Goal: Task Accomplishment & Management: Use online tool/utility

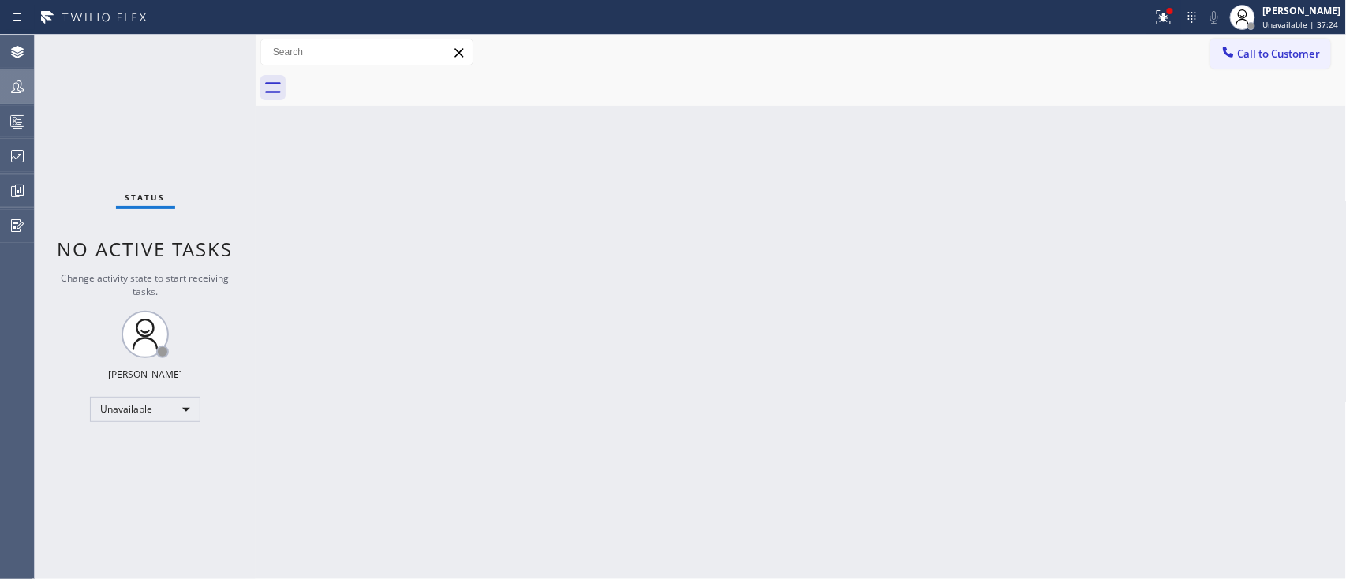
click at [16, 72] on div at bounding box center [17, 87] width 35 height 32
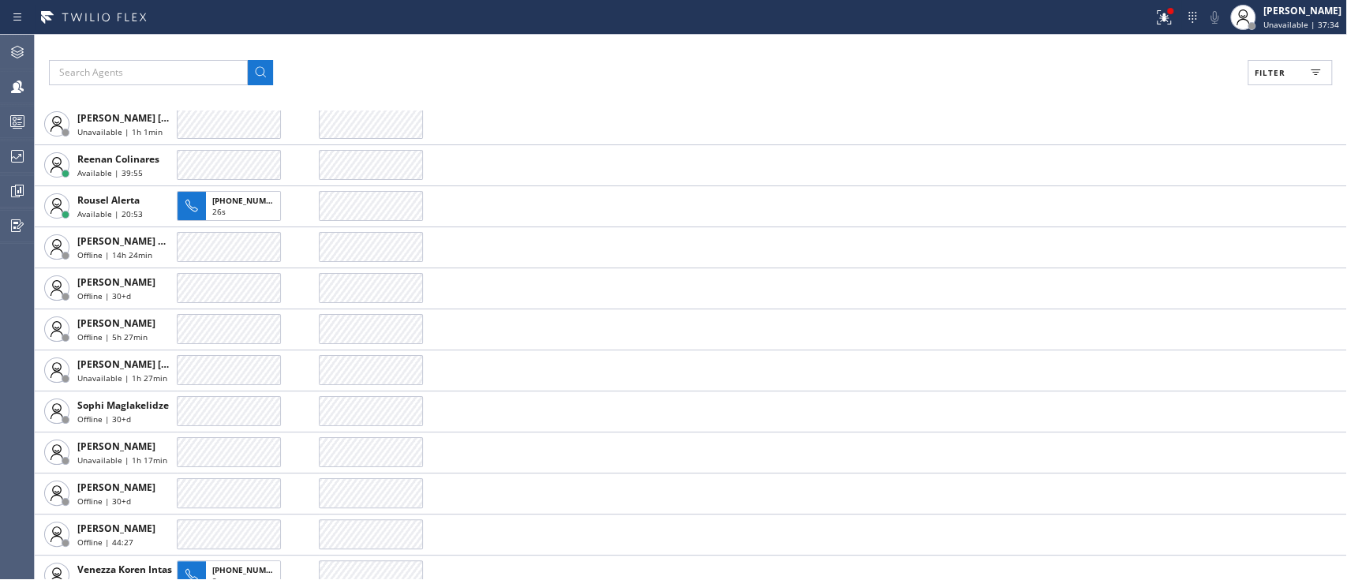
scroll to position [4310, 0]
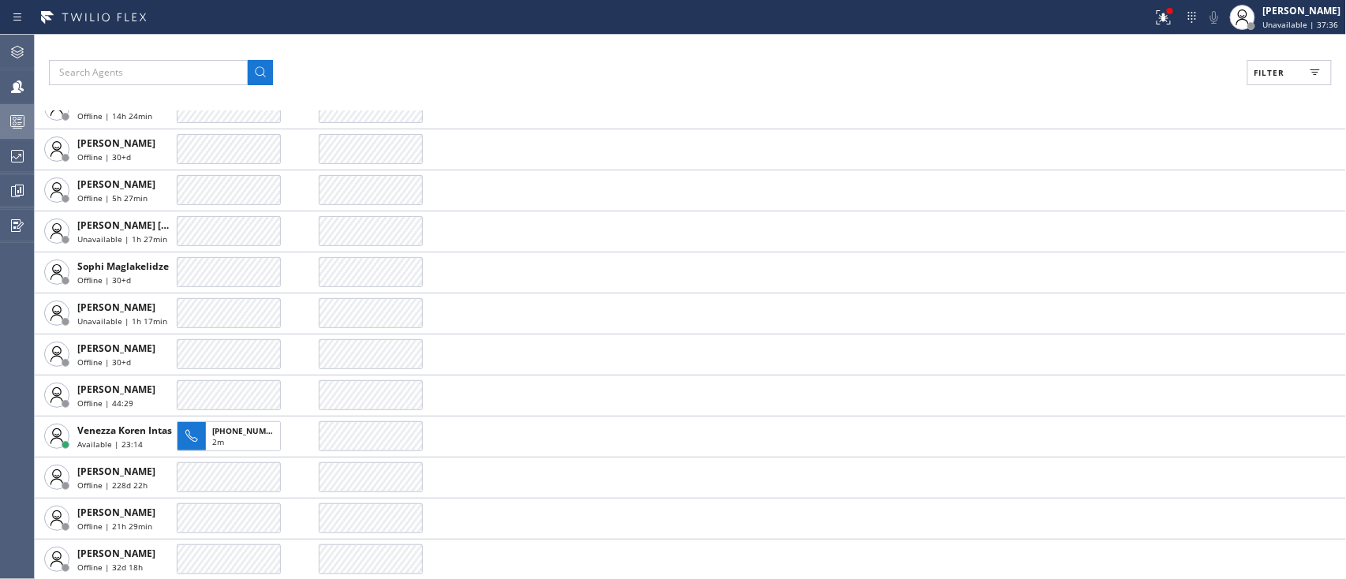
click at [25, 120] on icon at bounding box center [17, 121] width 19 height 19
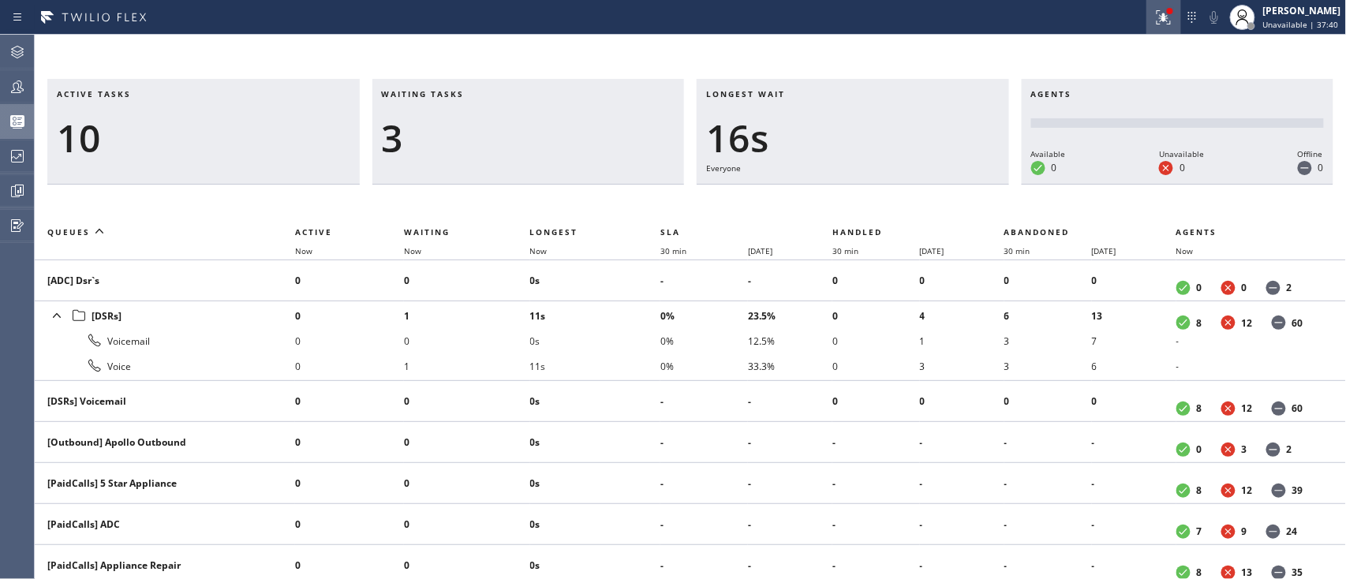
click at [1147, 27] on button at bounding box center [1164, 17] width 35 height 35
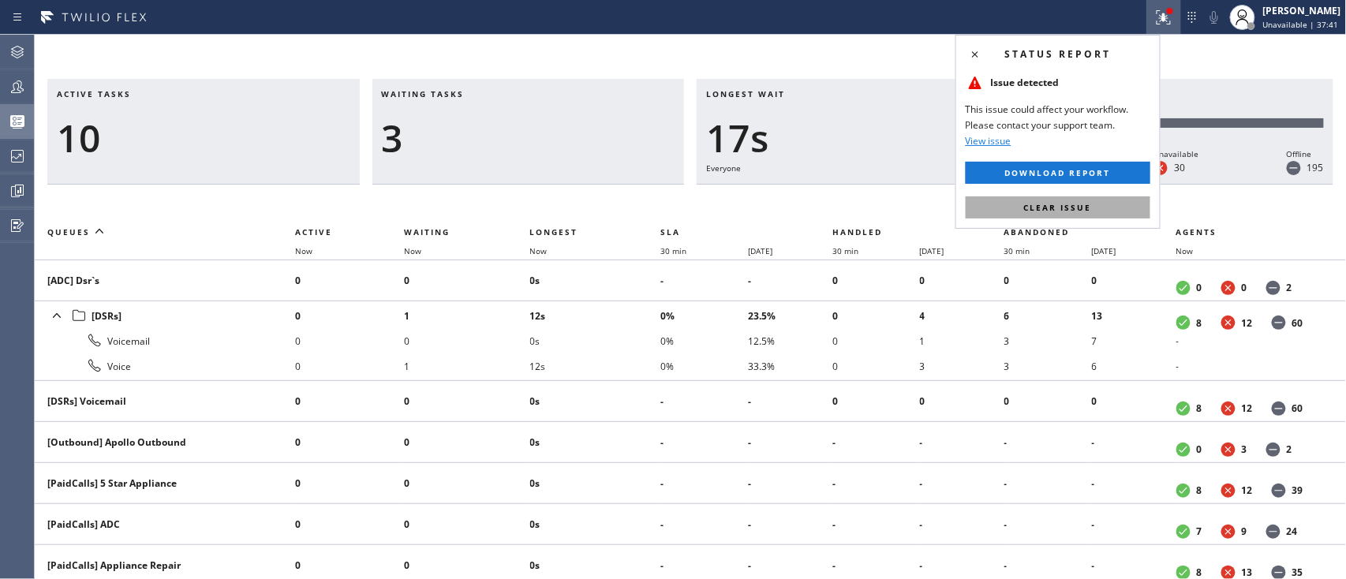
click at [1089, 197] on button "Clear issue" at bounding box center [1058, 208] width 185 height 22
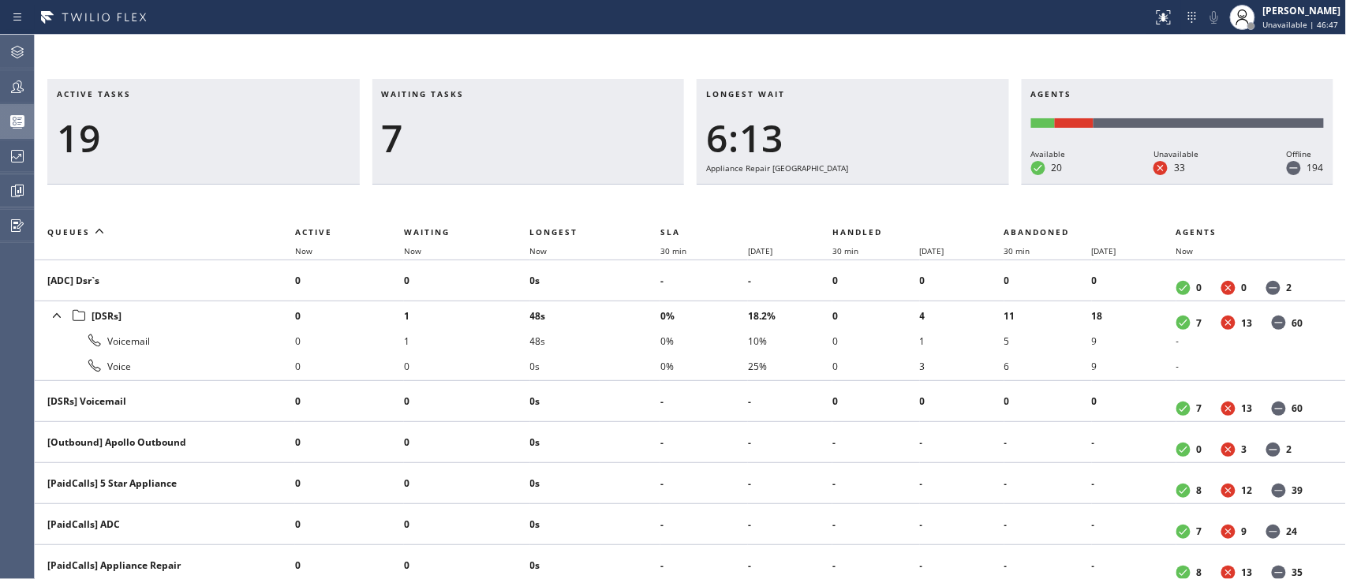
click at [631, 212] on div "Active tasks 19 Waiting tasks 7 Longest wait 6:13 Appliance Repair High End Age…" at bounding box center [691, 329] width 1312 height 500
click at [20, 61] on icon at bounding box center [17, 52] width 19 height 19
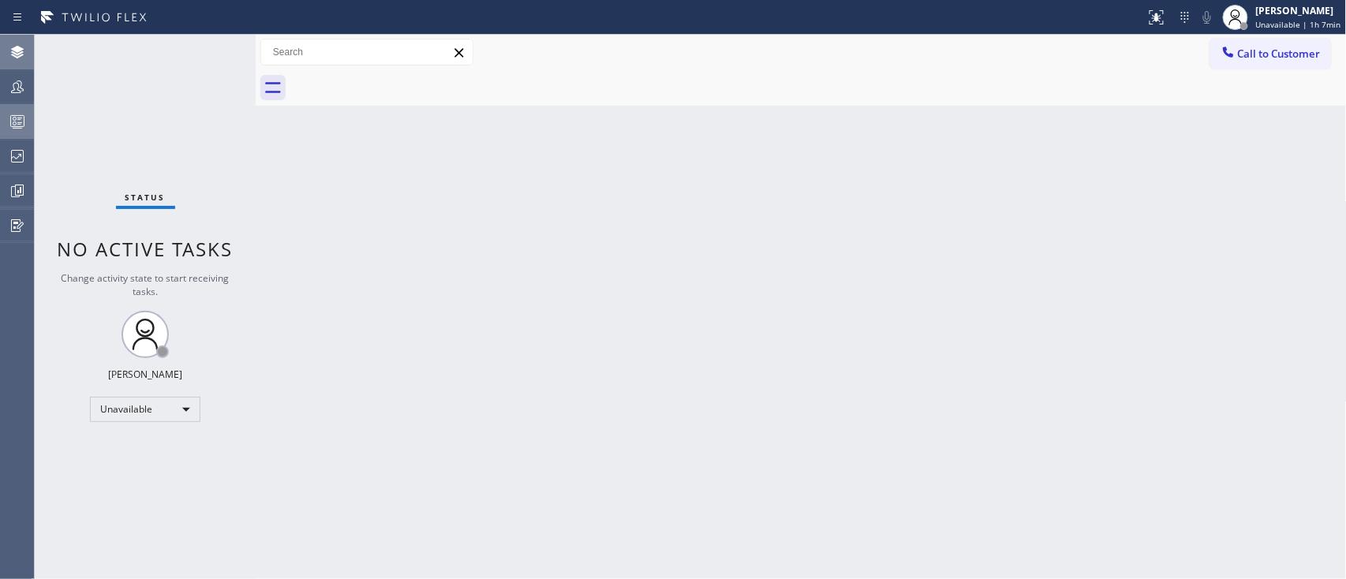
click at [30, 114] on div at bounding box center [17, 121] width 35 height 19
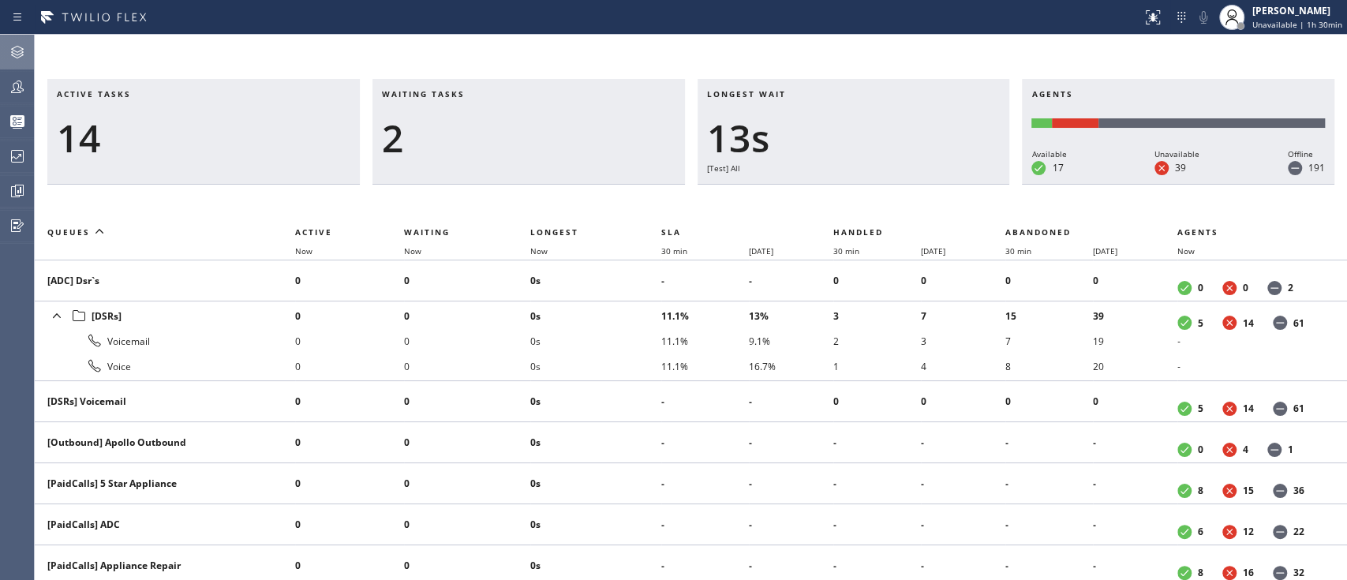
click at [27, 53] on div at bounding box center [17, 52] width 35 height 19
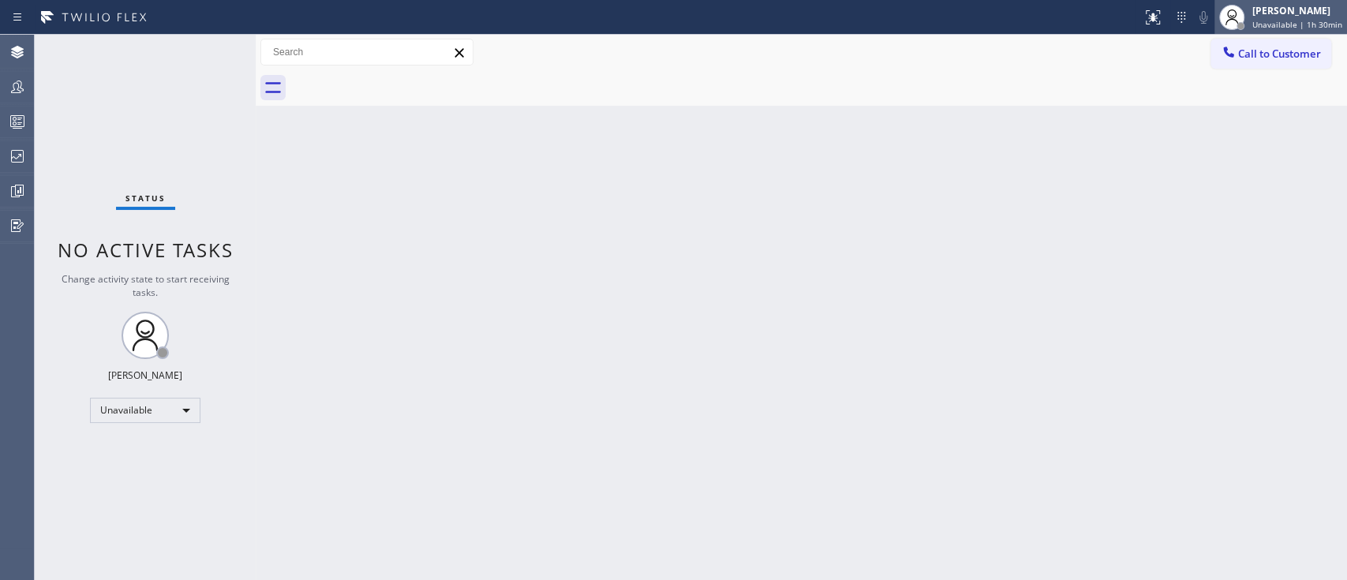
click at [1294, 16] on div "[PERSON_NAME]" at bounding box center [1298, 10] width 90 height 13
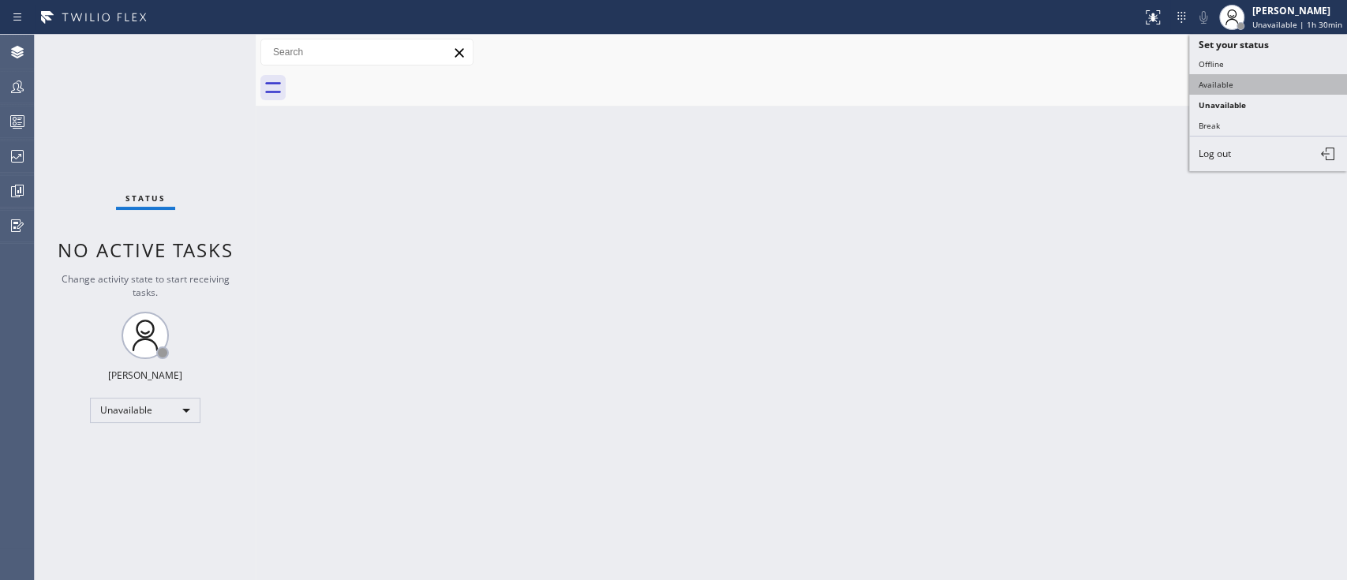
click at [1229, 77] on button "Available" at bounding box center [1268, 84] width 158 height 21
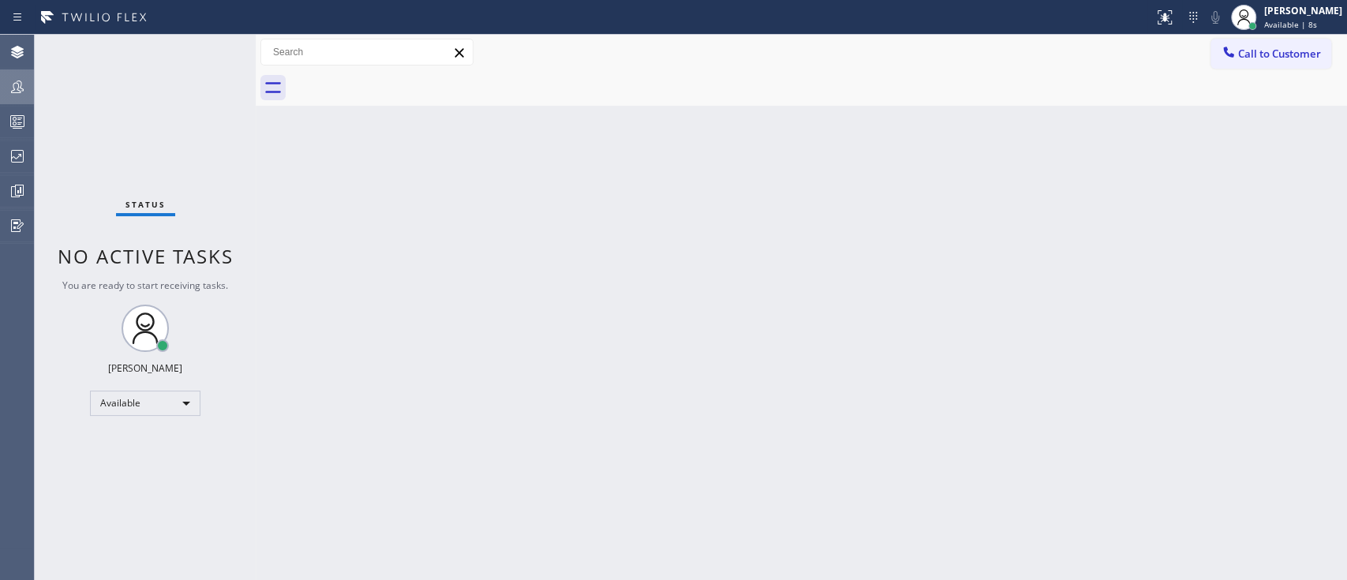
click at [6, 99] on div at bounding box center [17, 87] width 35 height 32
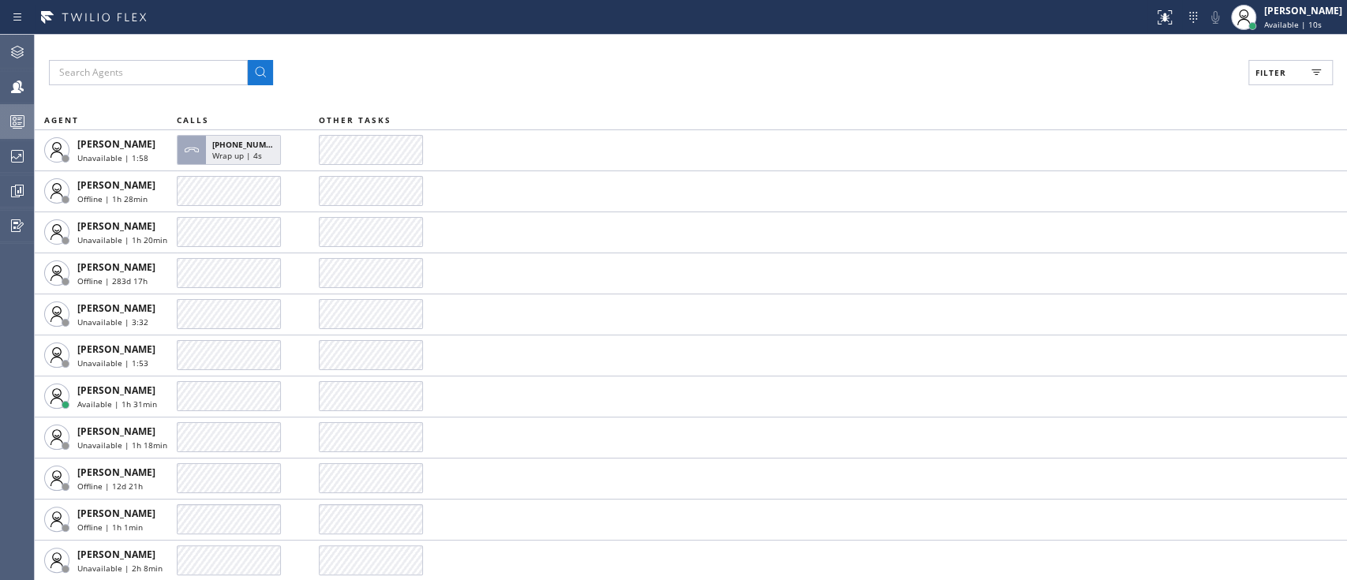
click at [13, 123] on icon at bounding box center [17, 121] width 19 height 19
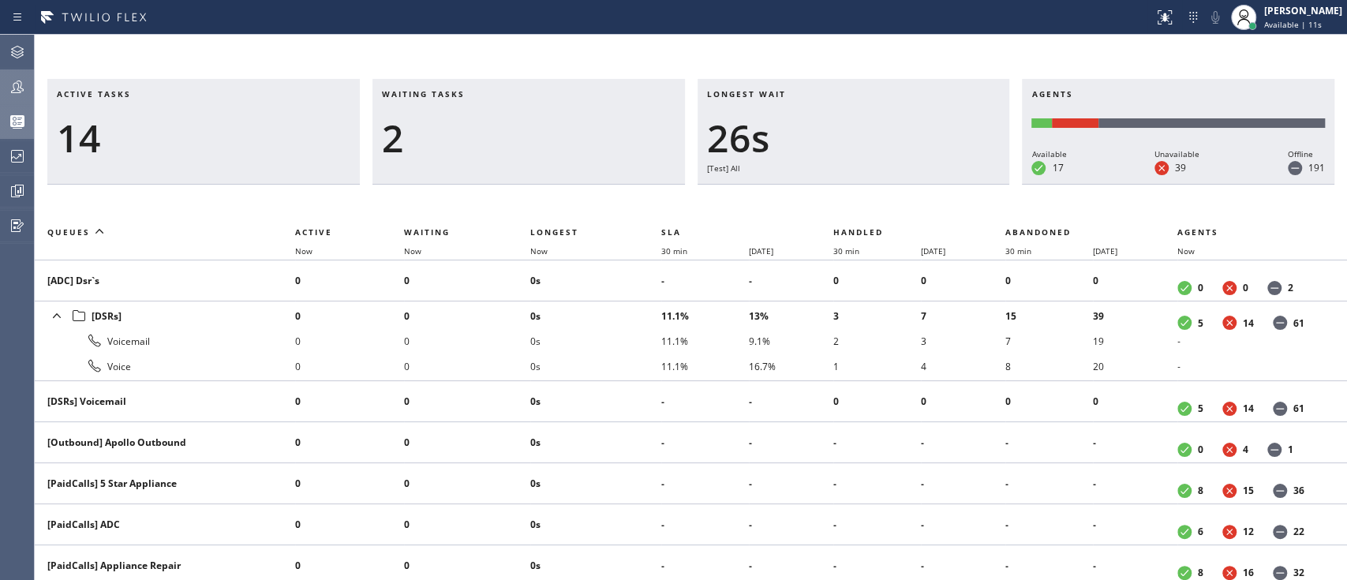
click at [19, 98] on div at bounding box center [17, 87] width 35 height 32
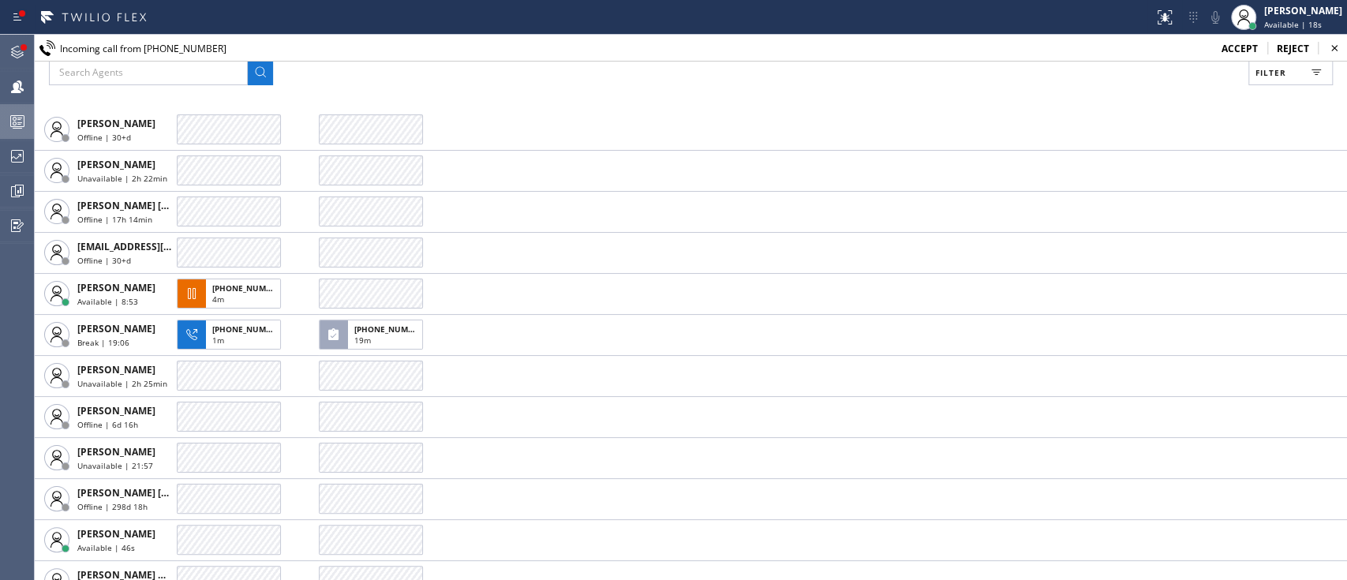
scroll to position [1089, 0]
click at [9, 57] on icon at bounding box center [17, 52] width 19 height 19
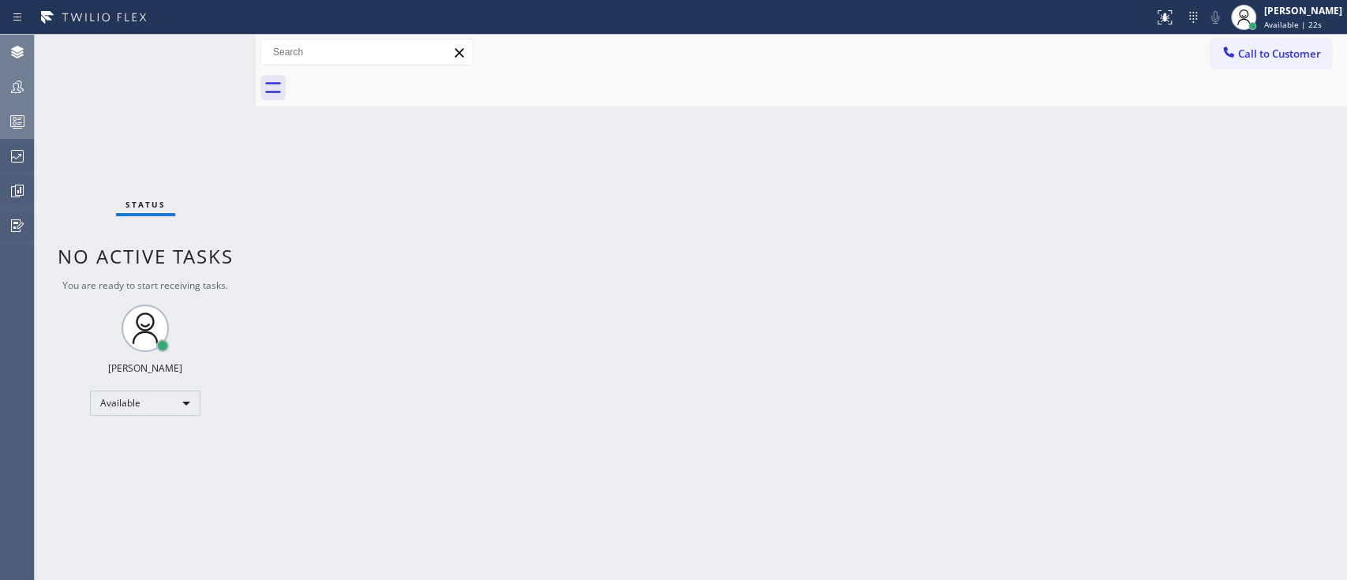
click at [12, 102] on div at bounding box center [17, 87] width 35 height 32
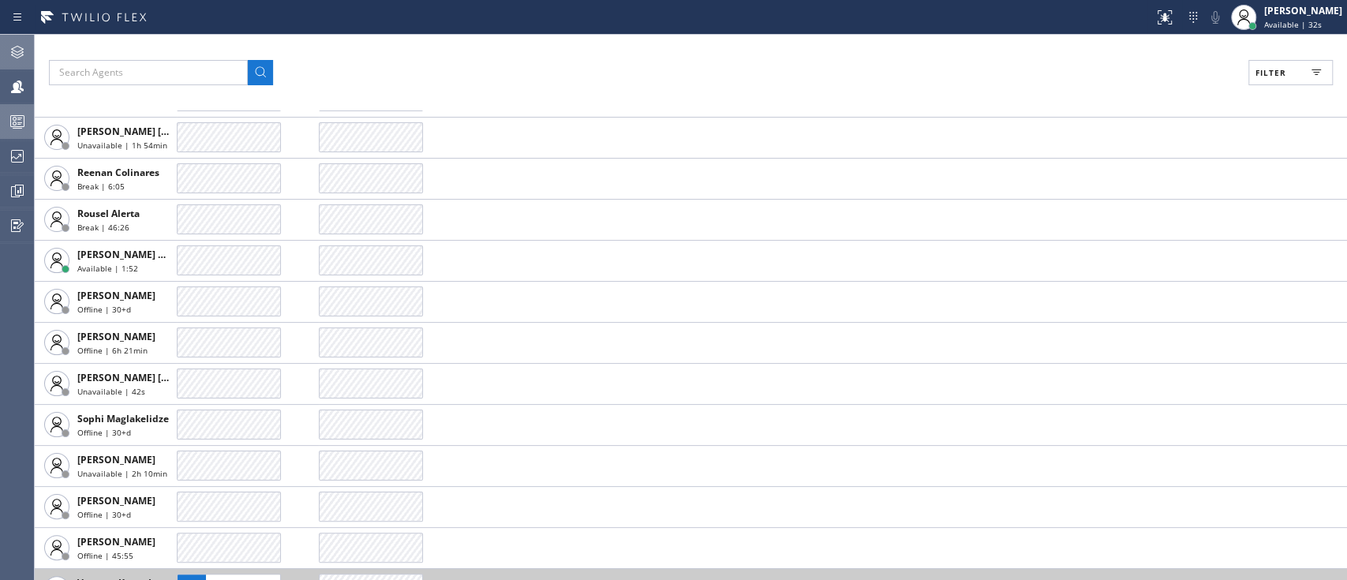
scroll to position [4174, 0]
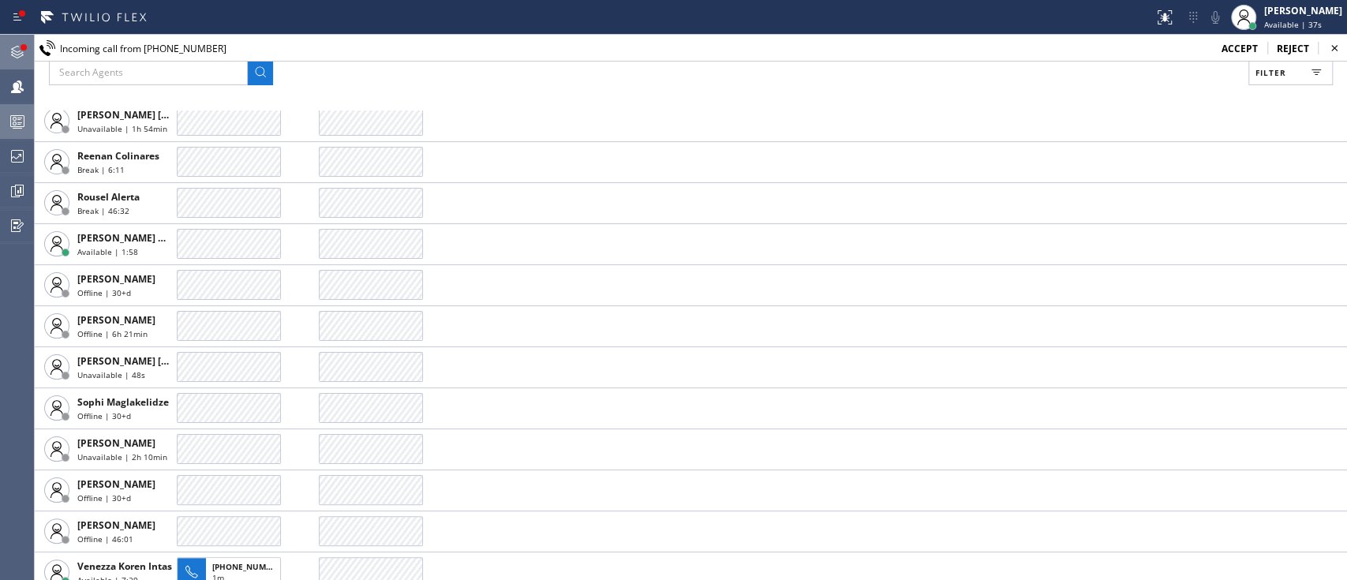
click at [12, 40] on div at bounding box center [17, 52] width 35 height 32
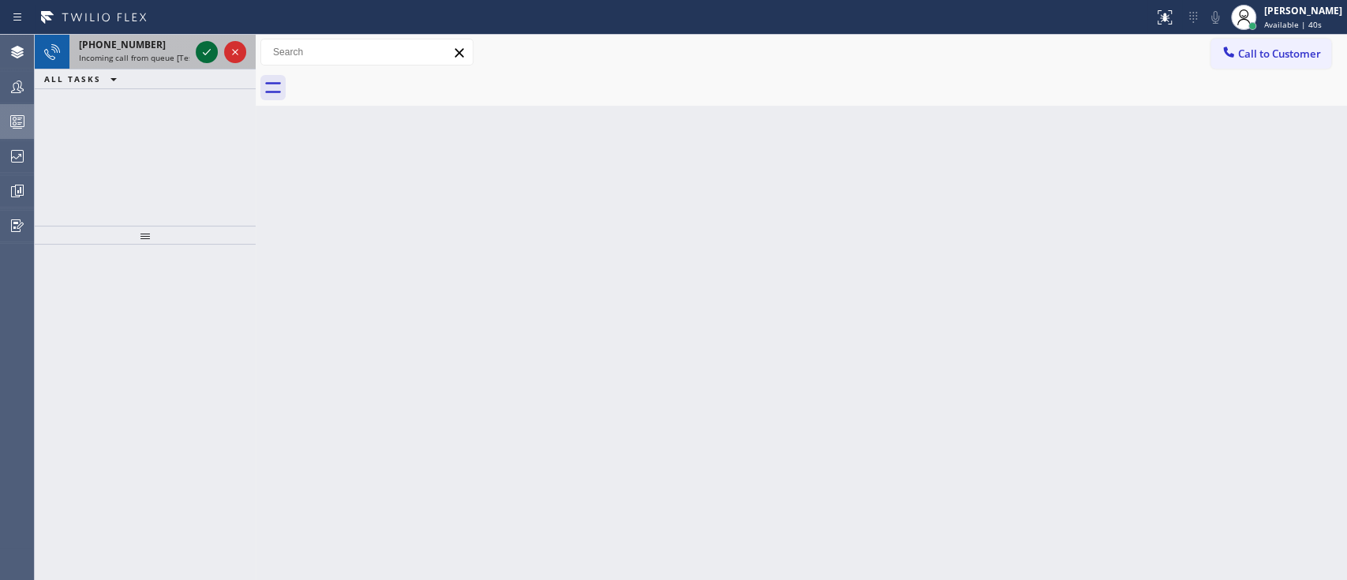
click at [208, 43] on icon at bounding box center [206, 52] width 19 height 19
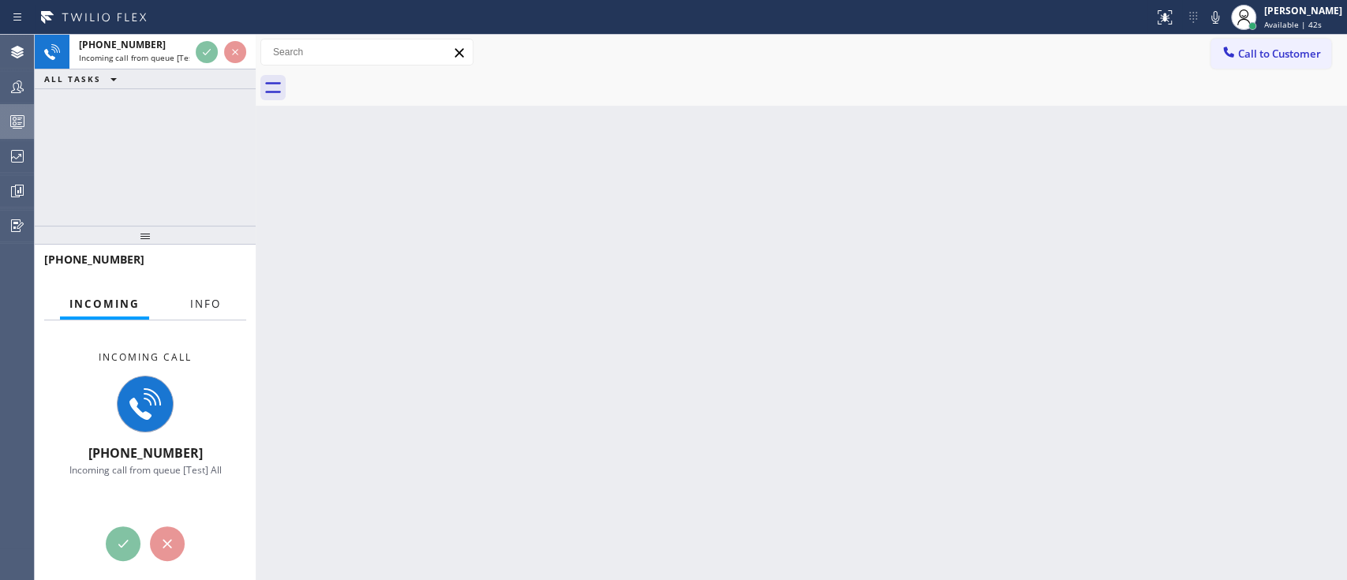
click at [192, 309] on span "Info" at bounding box center [205, 304] width 31 height 14
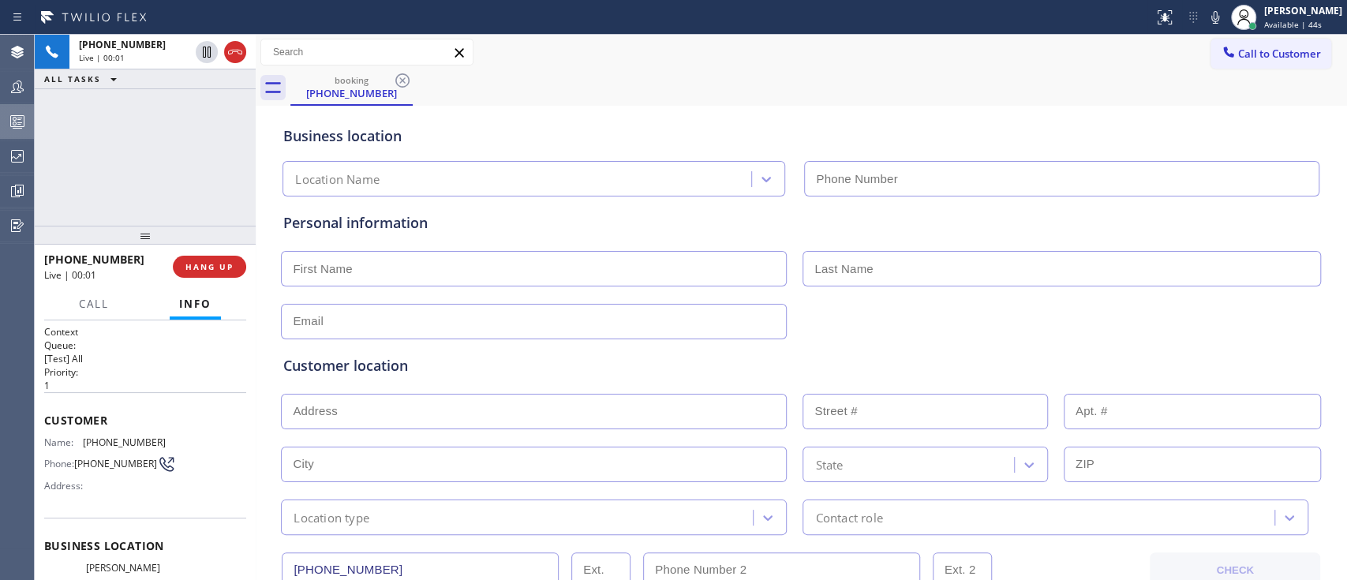
type input "[PHONE_NUMBER]"
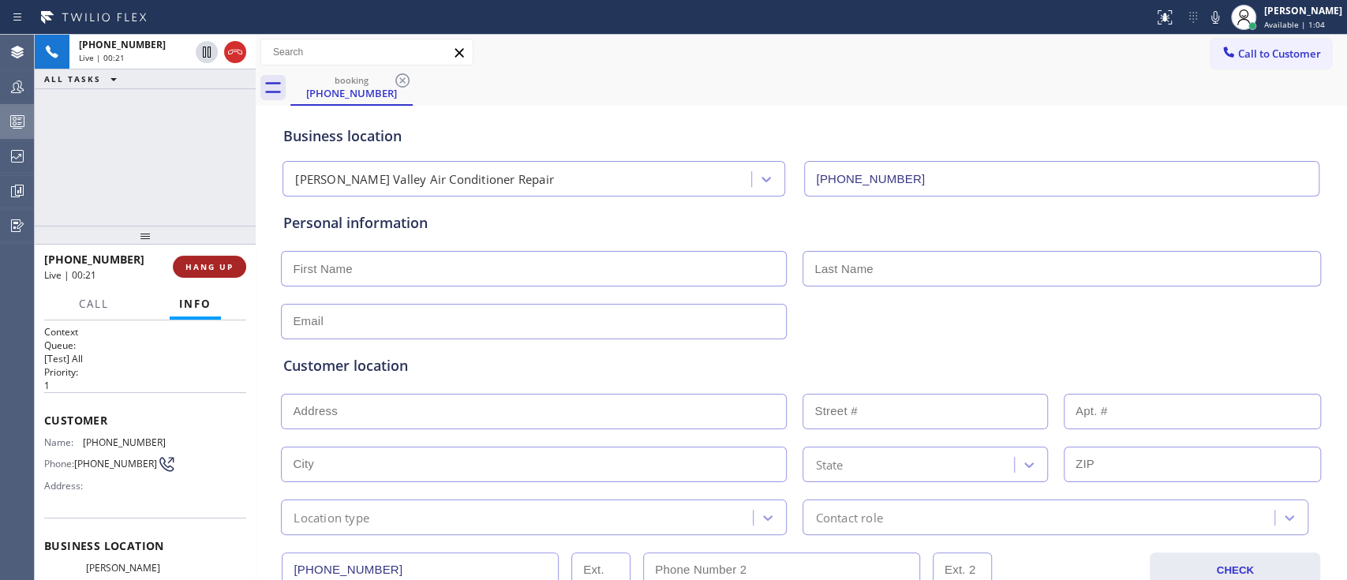
click at [211, 264] on span "HANG UP" at bounding box center [209, 266] width 48 height 11
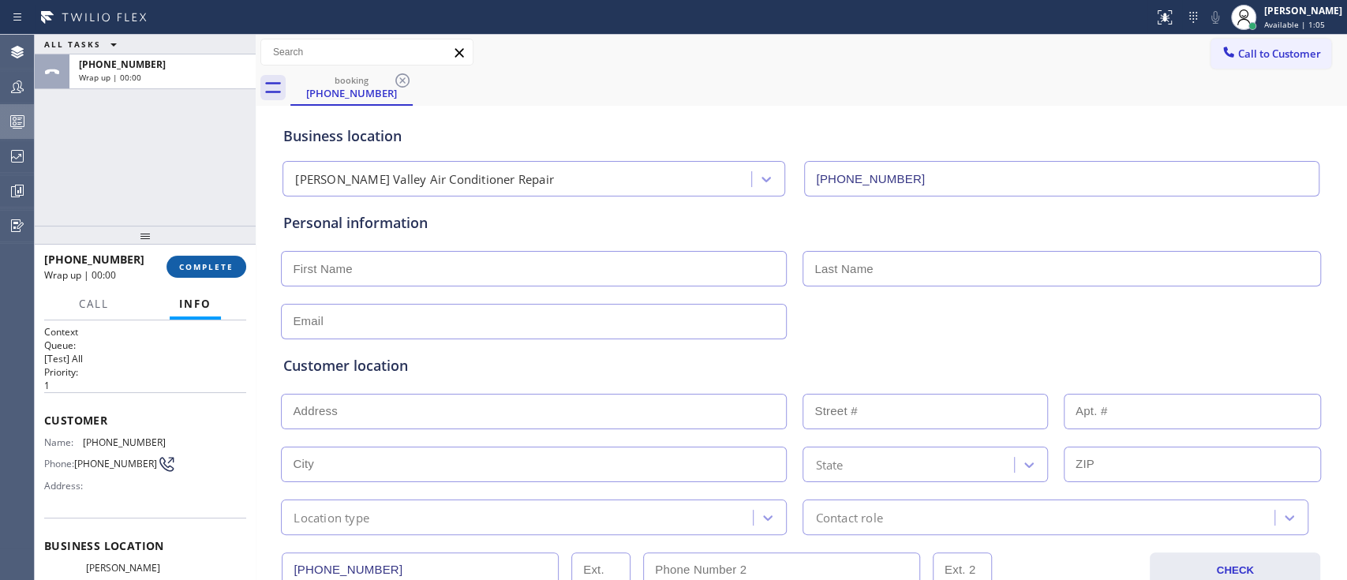
click at [211, 264] on span "COMPLETE" at bounding box center [206, 266] width 54 height 11
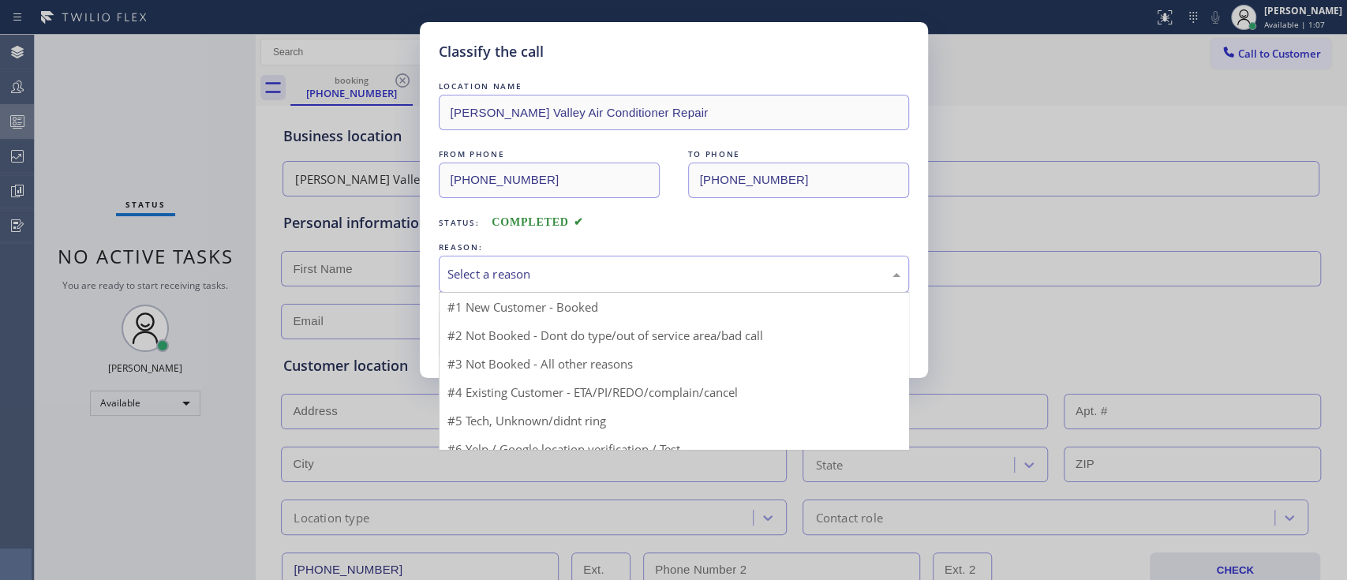
click at [537, 263] on div "Select a reason" at bounding box center [674, 274] width 470 height 37
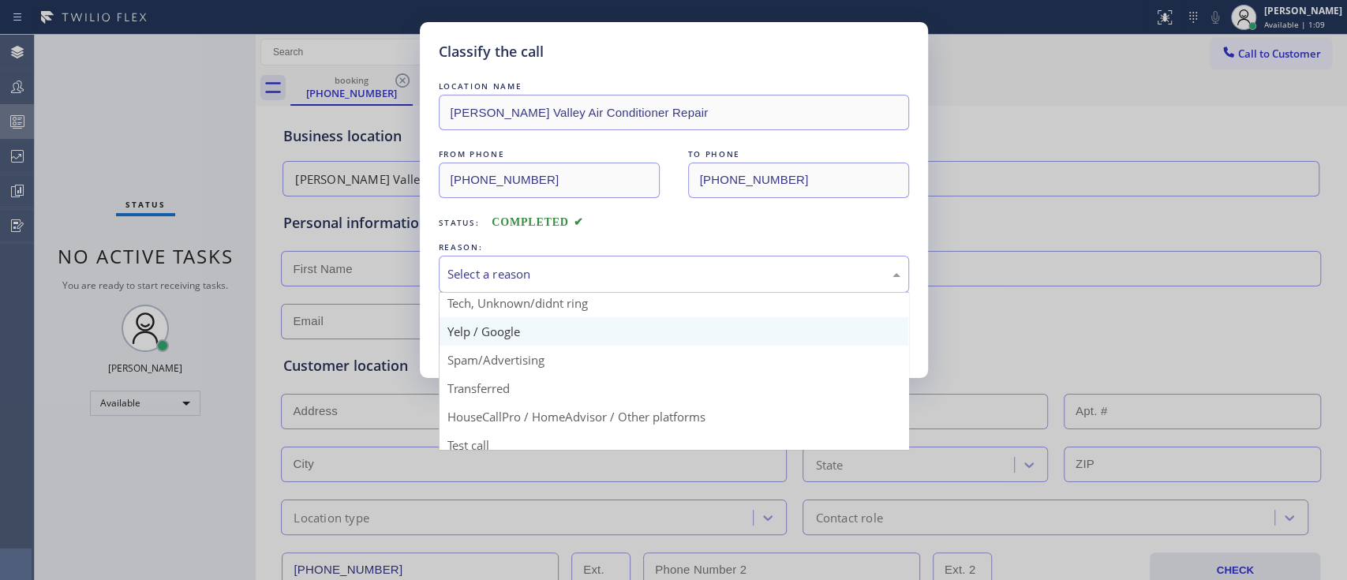
scroll to position [90, 0]
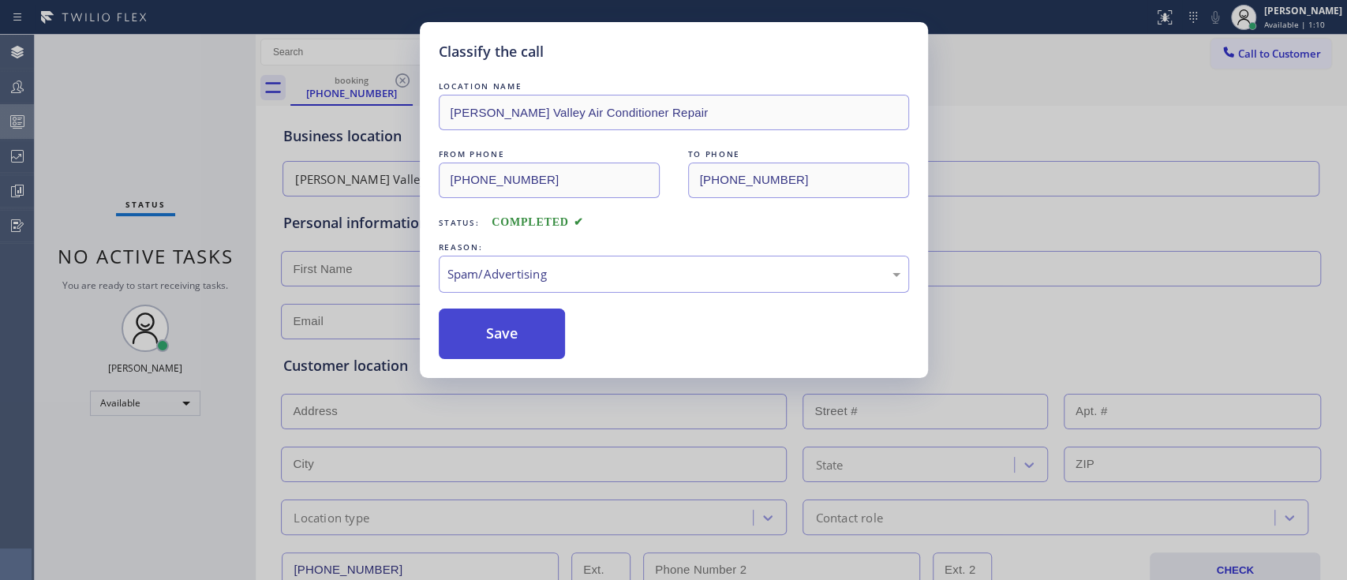
click at [527, 346] on button "Save" at bounding box center [502, 334] width 127 height 51
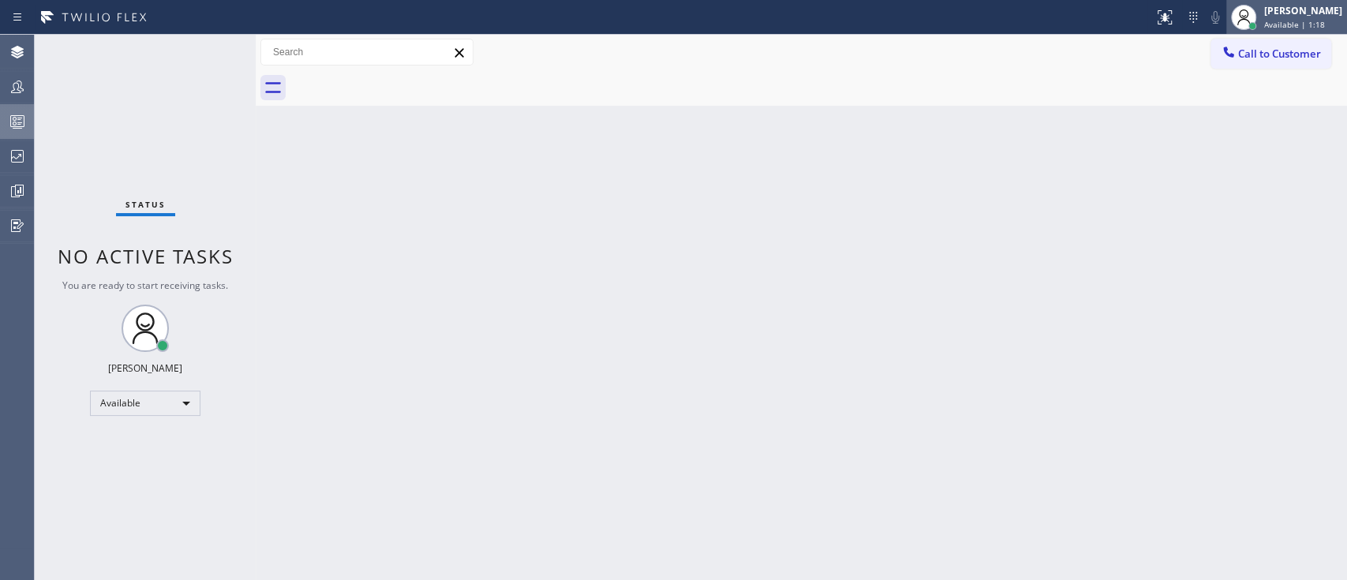
click at [1264, 17] on div "[PERSON_NAME]" at bounding box center [1303, 10] width 78 height 13
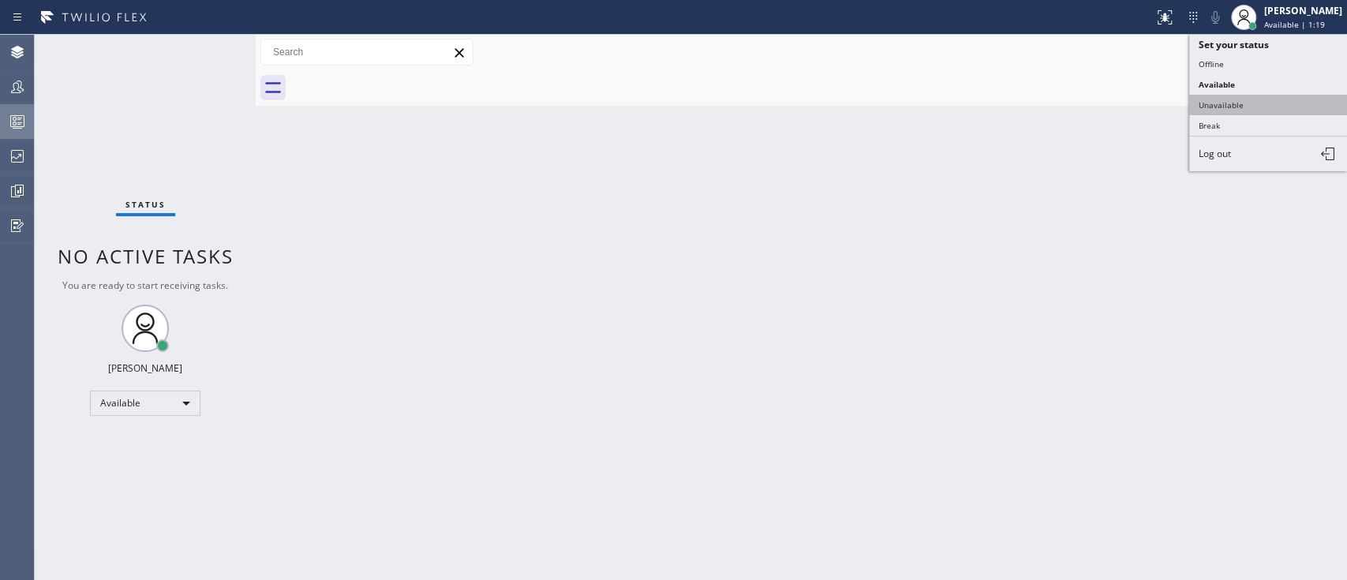
click at [1222, 110] on button "Unavailable" at bounding box center [1268, 105] width 158 height 21
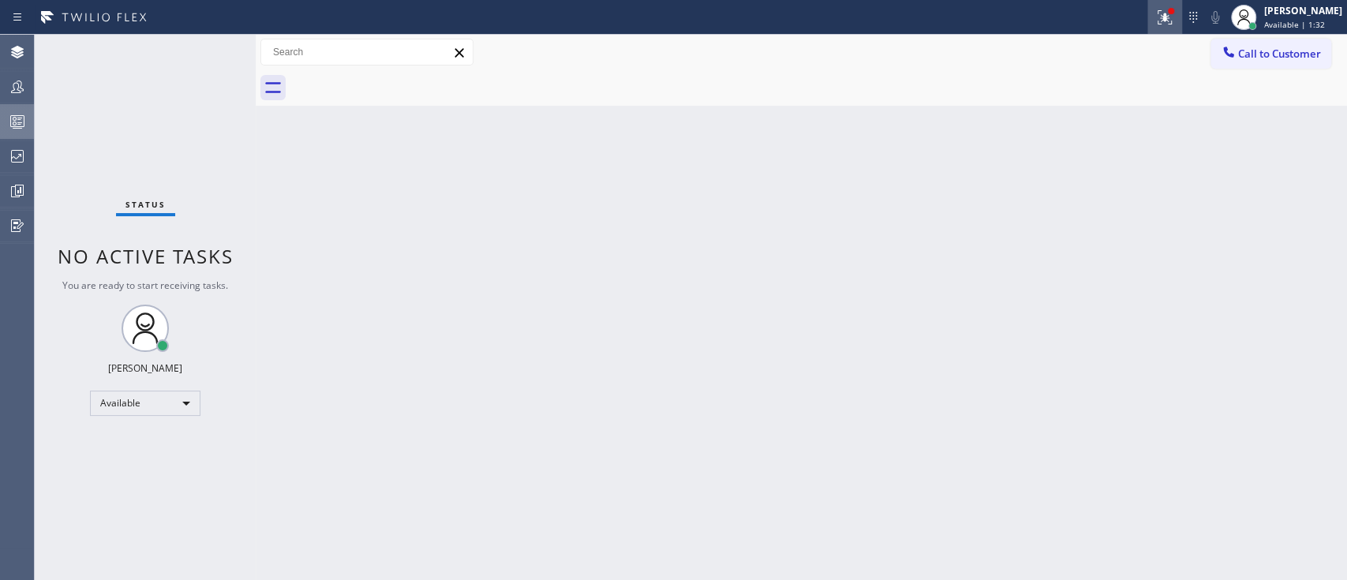
click at [1148, 30] on button at bounding box center [1165, 17] width 35 height 35
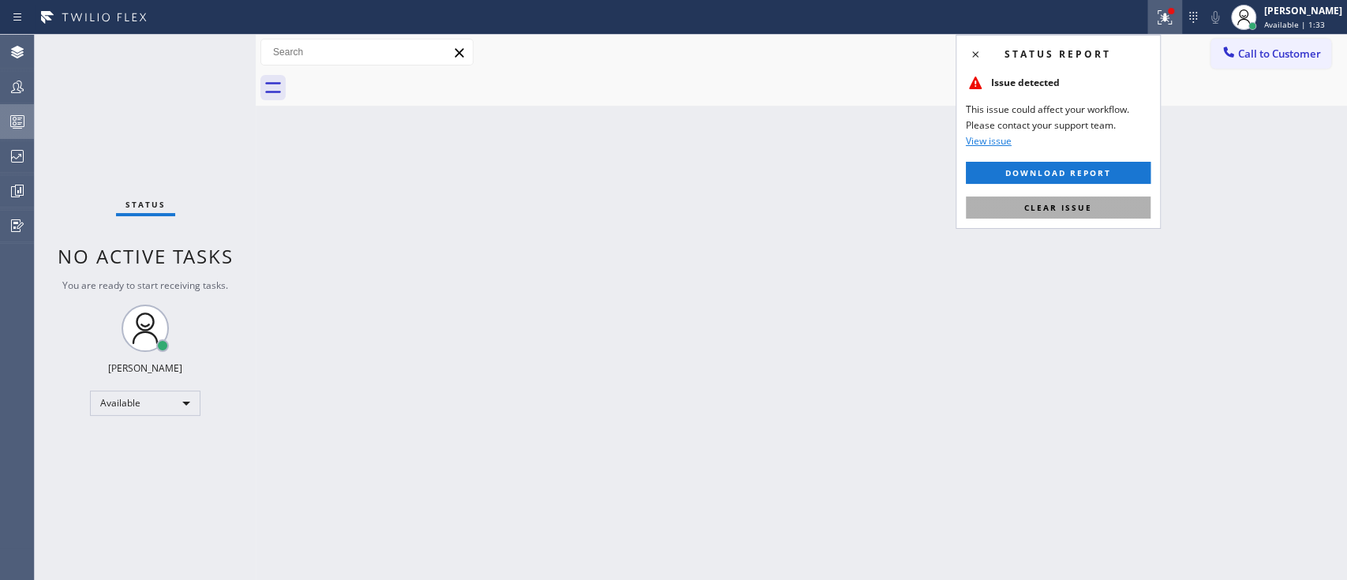
click at [1084, 197] on button "Clear issue" at bounding box center [1058, 208] width 185 height 22
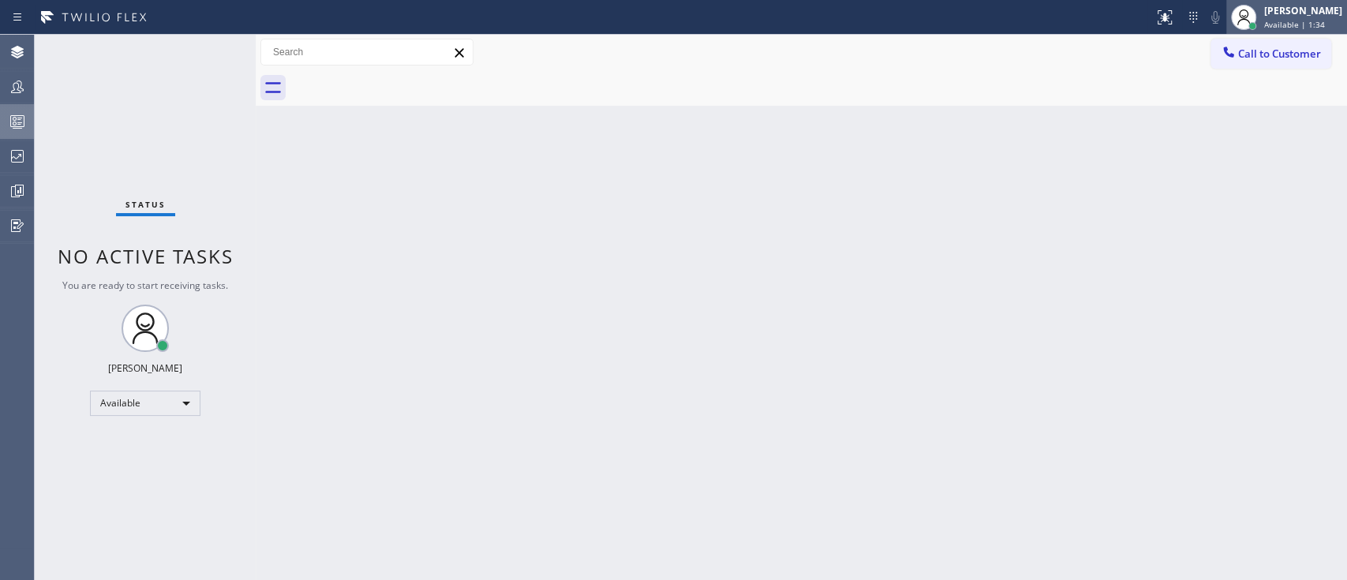
click at [1264, 28] on span "Available | 1:34" at bounding box center [1294, 24] width 61 height 11
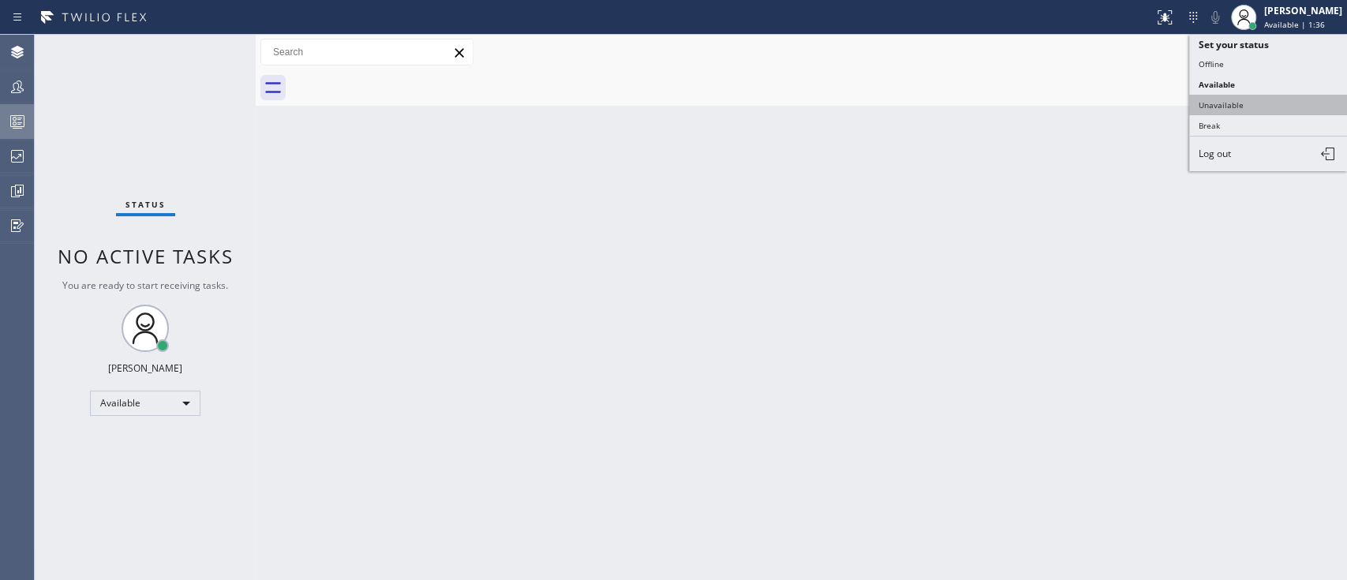
click at [1268, 95] on button "Unavailable" at bounding box center [1268, 105] width 158 height 21
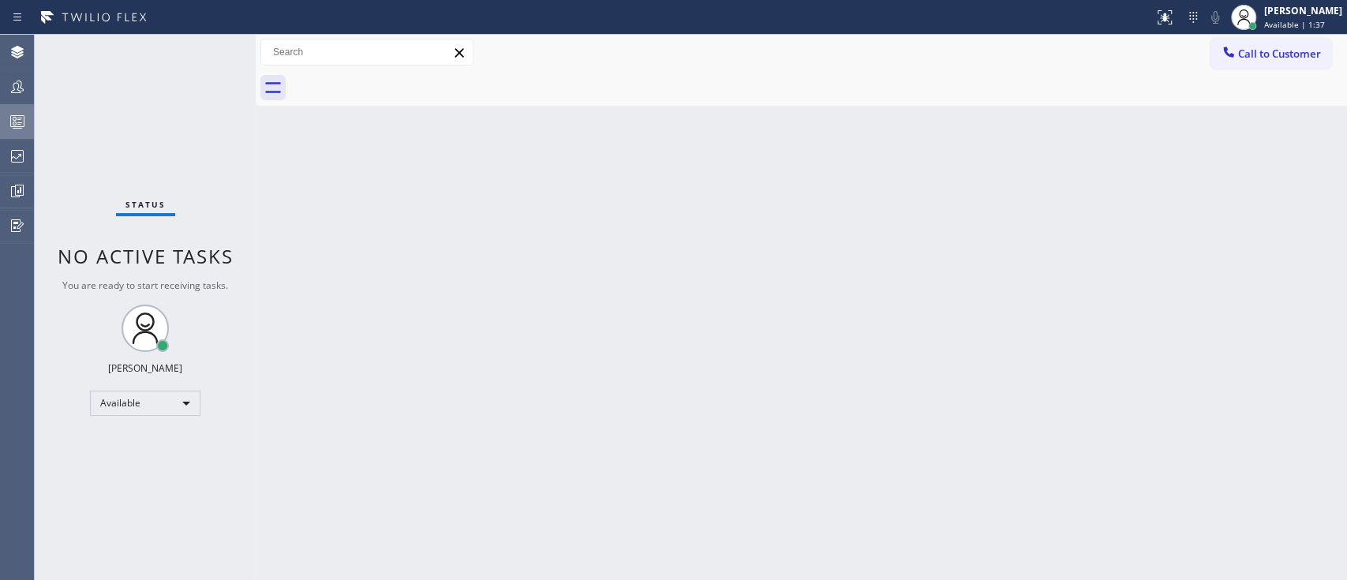
click at [901, 323] on div "Back to Dashboard Change Sender ID Customers Technicians Select a contact Outbo…" at bounding box center [802, 307] width 1092 height 545
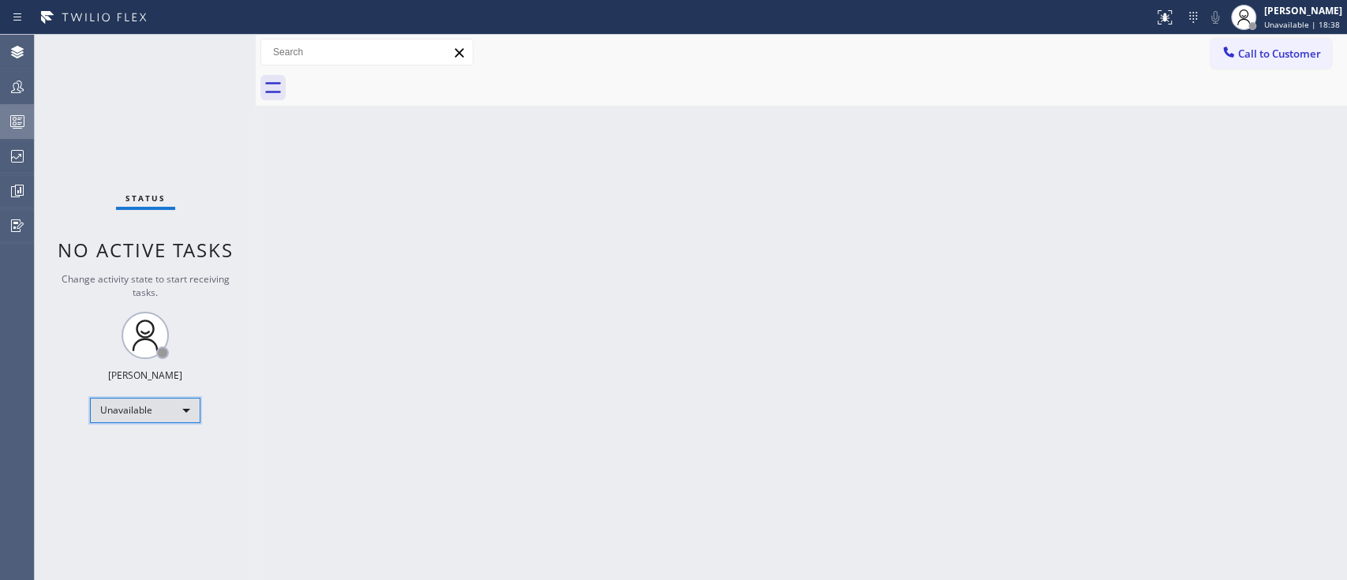
click at [154, 420] on div "Unavailable" at bounding box center [145, 410] width 110 height 25
click at [157, 453] on li "Available" at bounding box center [144, 449] width 107 height 19
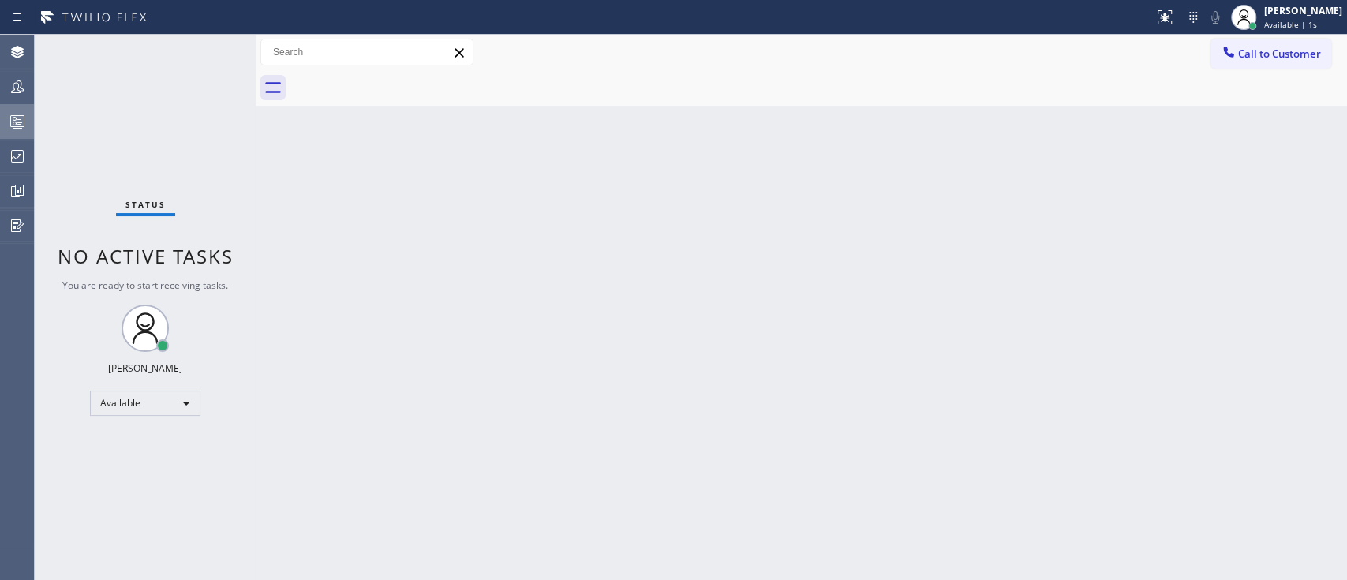
click at [0, 117] on div at bounding box center [17, 121] width 35 height 19
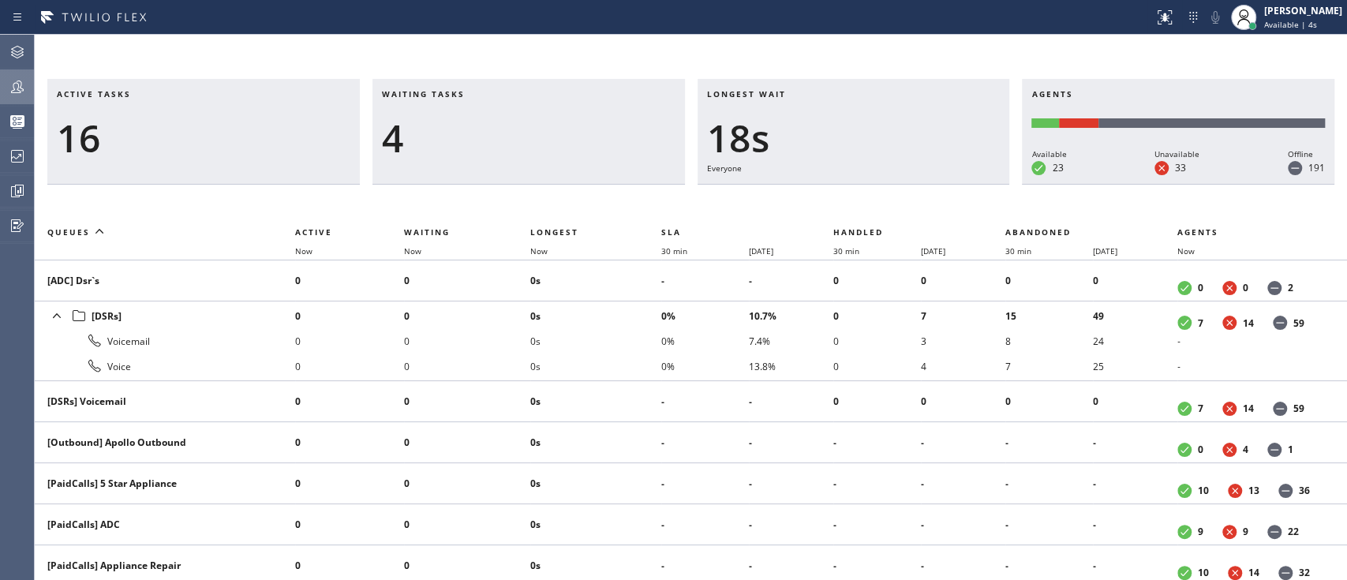
click at [30, 78] on div at bounding box center [17, 86] width 35 height 19
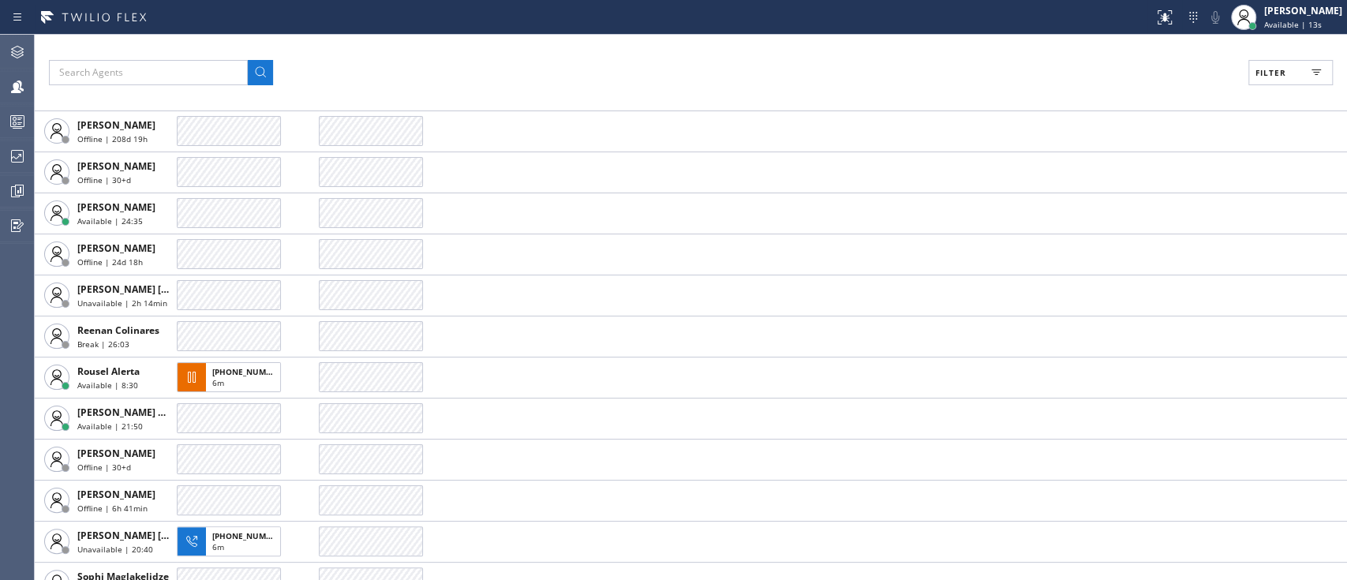
scroll to position [4349, 0]
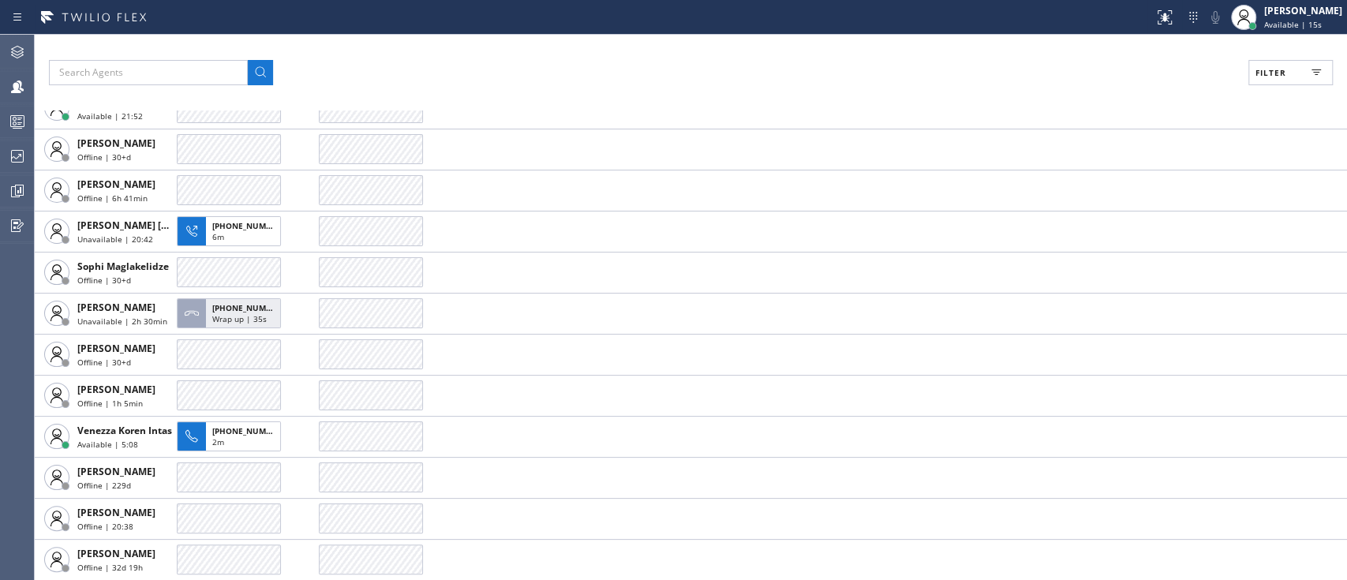
click at [23, 54] on icon at bounding box center [17, 52] width 13 height 13
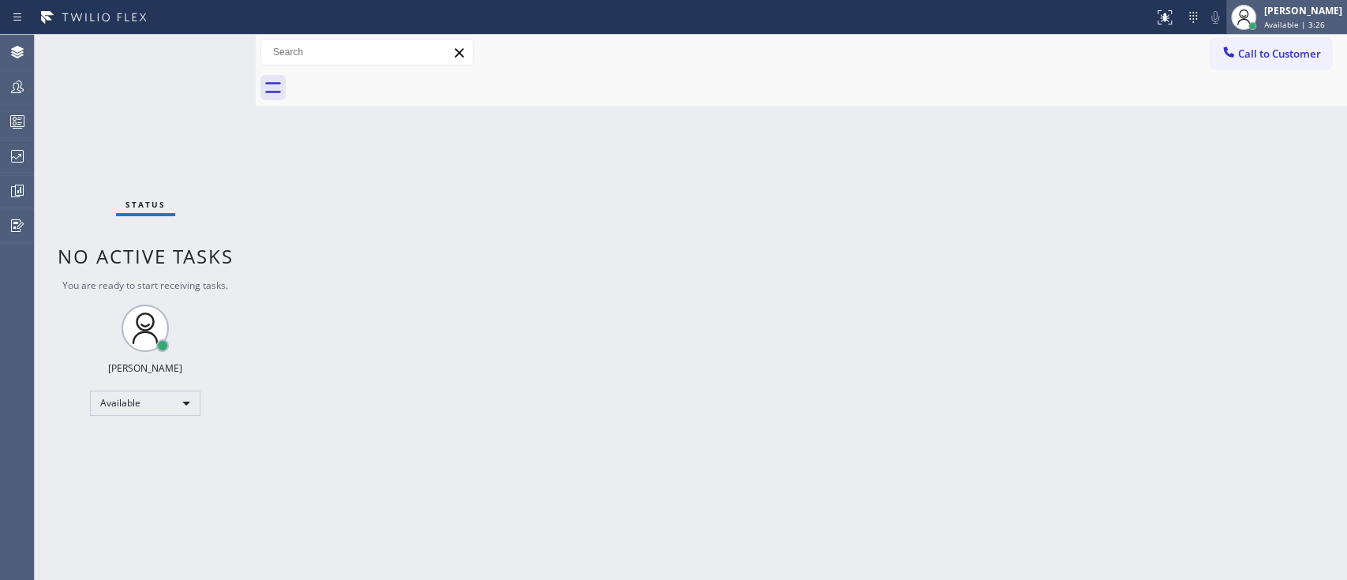
click at [1288, 21] on span "Available | 3:26" at bounding box center [1294, 24] width 61 height 11
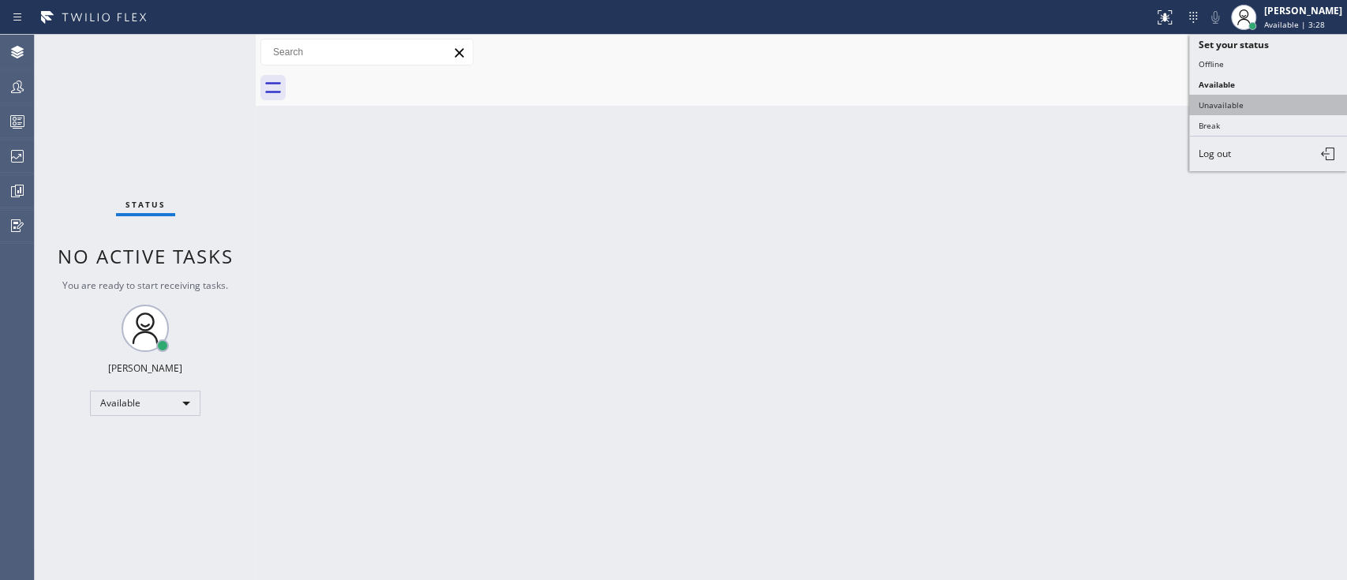
click at [1264, 95] on button "Unavailable" at bounding box center [1268, 105] width 158 height 21
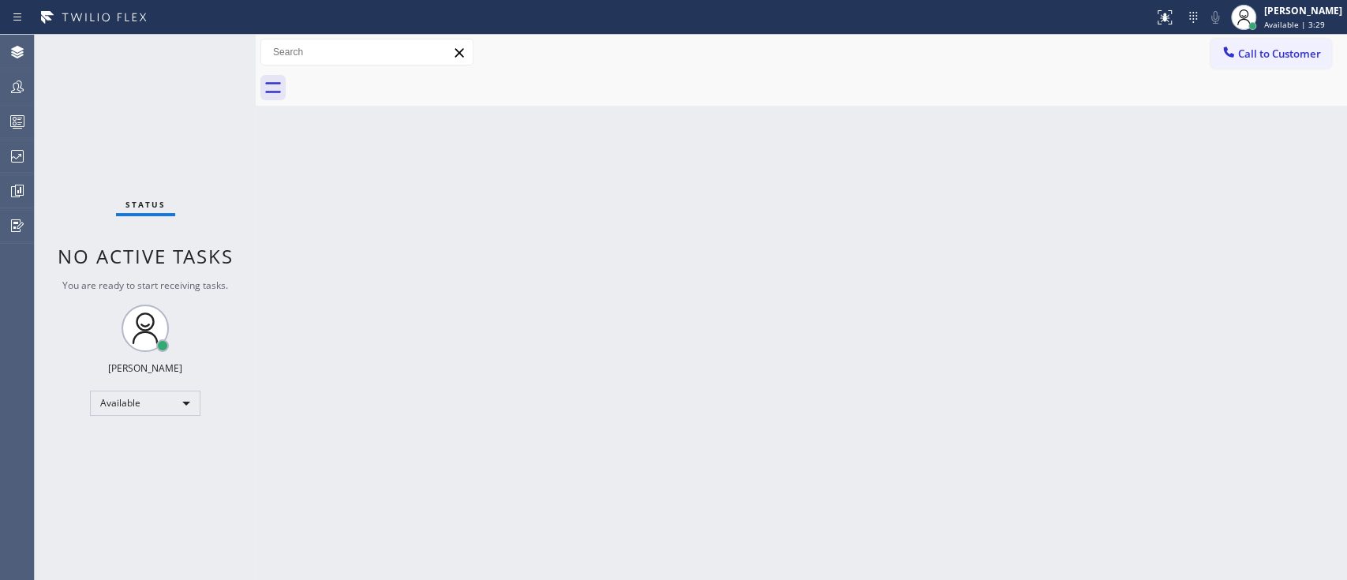
click at [909, 250] on div "Back to Dashboard Change Sender ID Customers Technicians Select a contact Outbo…" at bounding box center [802, 307] width 1092 height 545
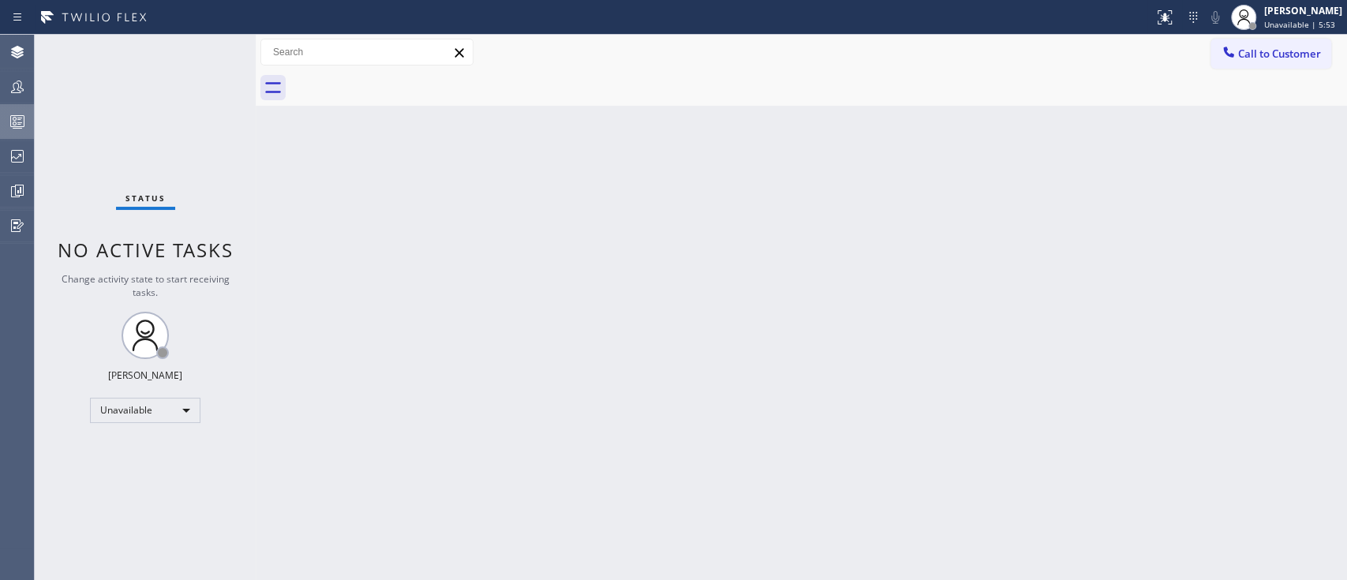
click at [21, 123] on icon at bounding box center [17, 121] width 19 height 19
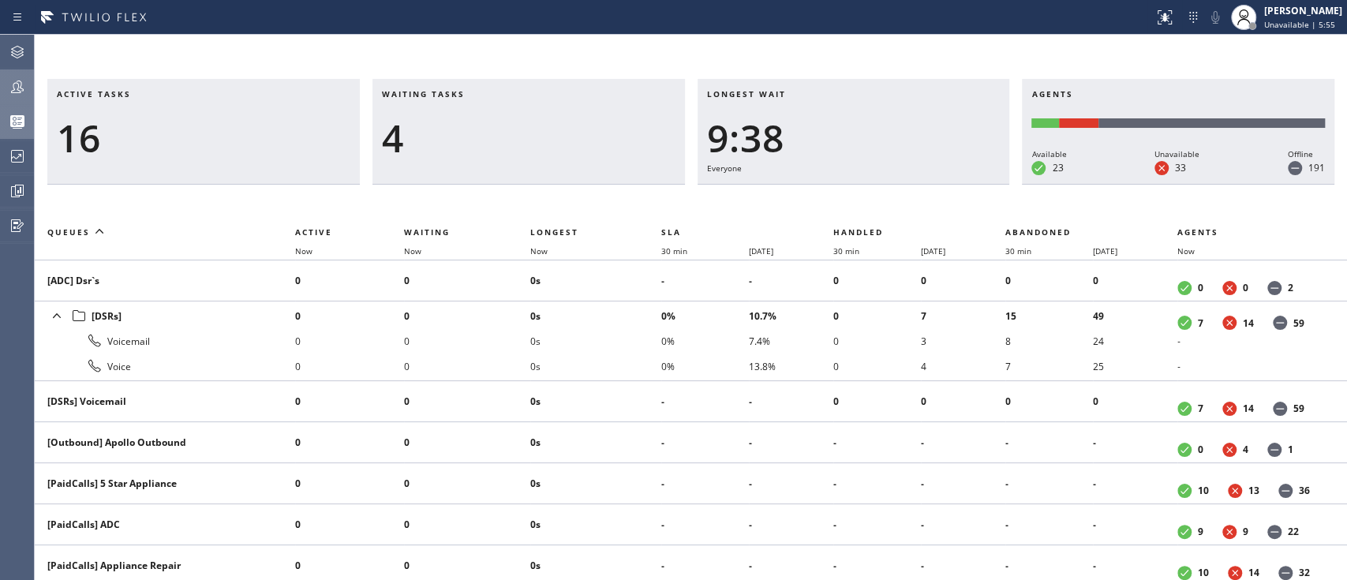
click at [15, 94] on icon at bounding box center [17, 86] width 19 height 19
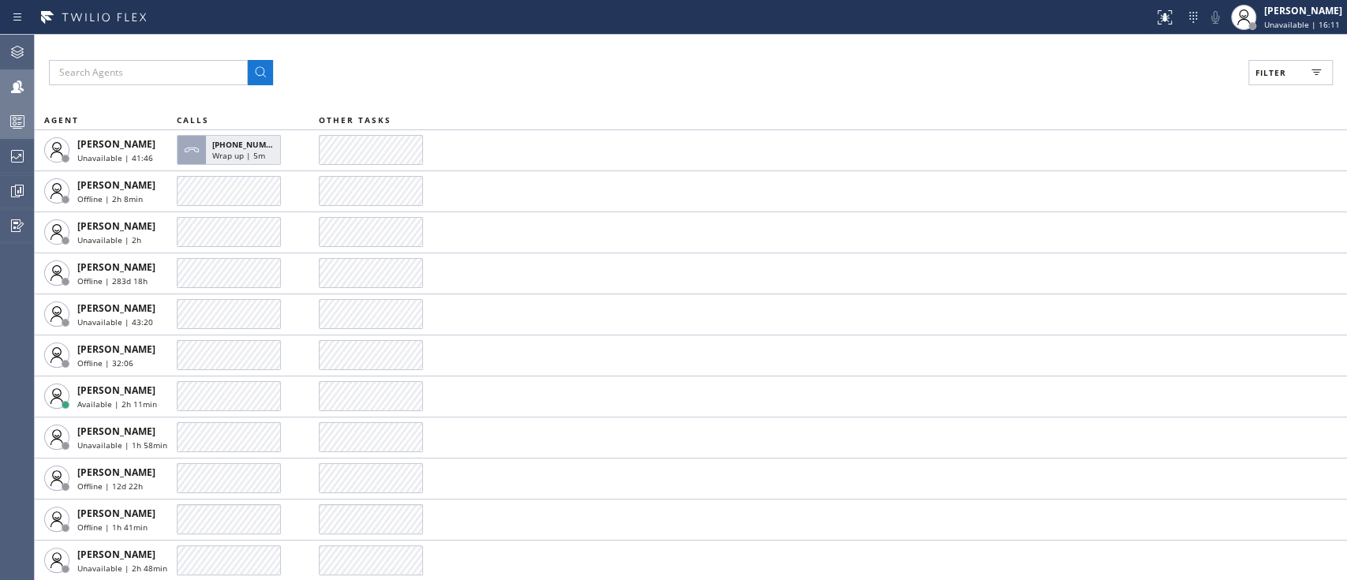
drag, startPoint x: 88, startPoint y: 88, endPoint x: 102, endPoint y: 80, distance: 15.6
click at [102, 80] on div "Filter AGENT CALLS OTHER TASKS [PERSON_NAME] Unavailable | 41:46 [PHONE_NUMBER]…" at bounding box center [691, 307] width 1312 height 545
click at [102, 80] on input "text" at bounding box center [148, 72] width 199 height 25
click at [248, 60] on button at bounding box center [260, 72] width 25 height 25
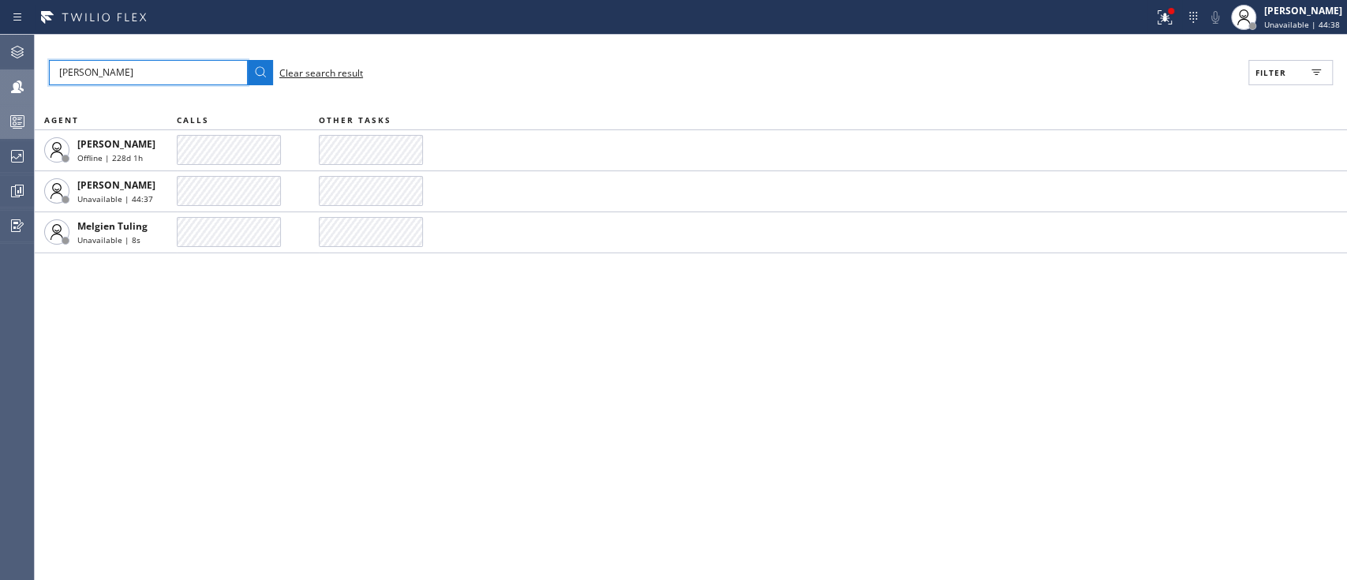
click at [183, 73] on input "[PERSON_NAME]" at bounding box center [148, 72] width 199 height 25
type input "meg"
click at [248, 60] on button at bounding box center [260, 72] width 25 height 25
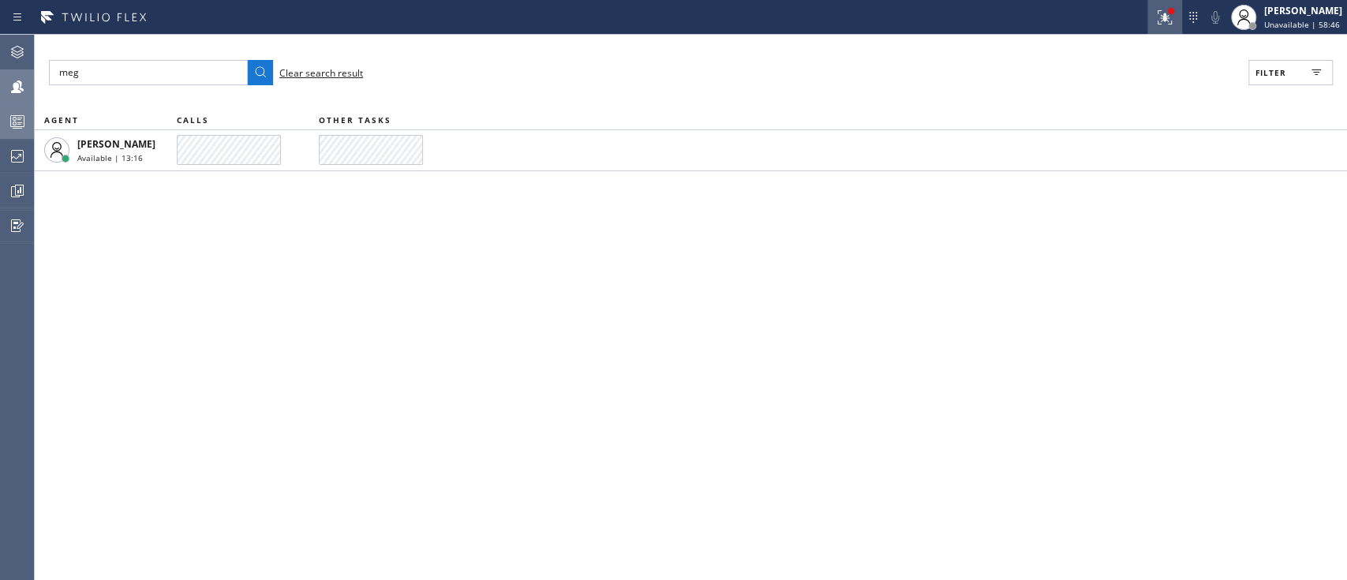
click at [1148, 28] on button at bounding box center [1165, 17] width 35 height 35
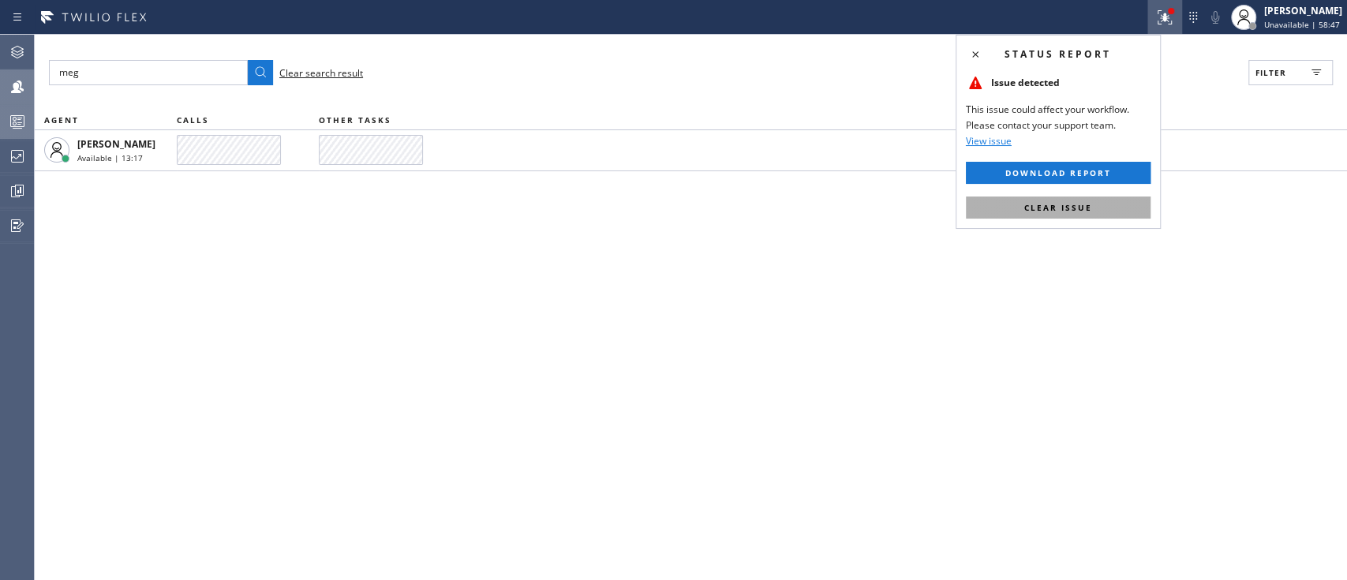
click at [1061, 205] on span "Clear issue" at bounding box center [1058, 207] width 68 height 11
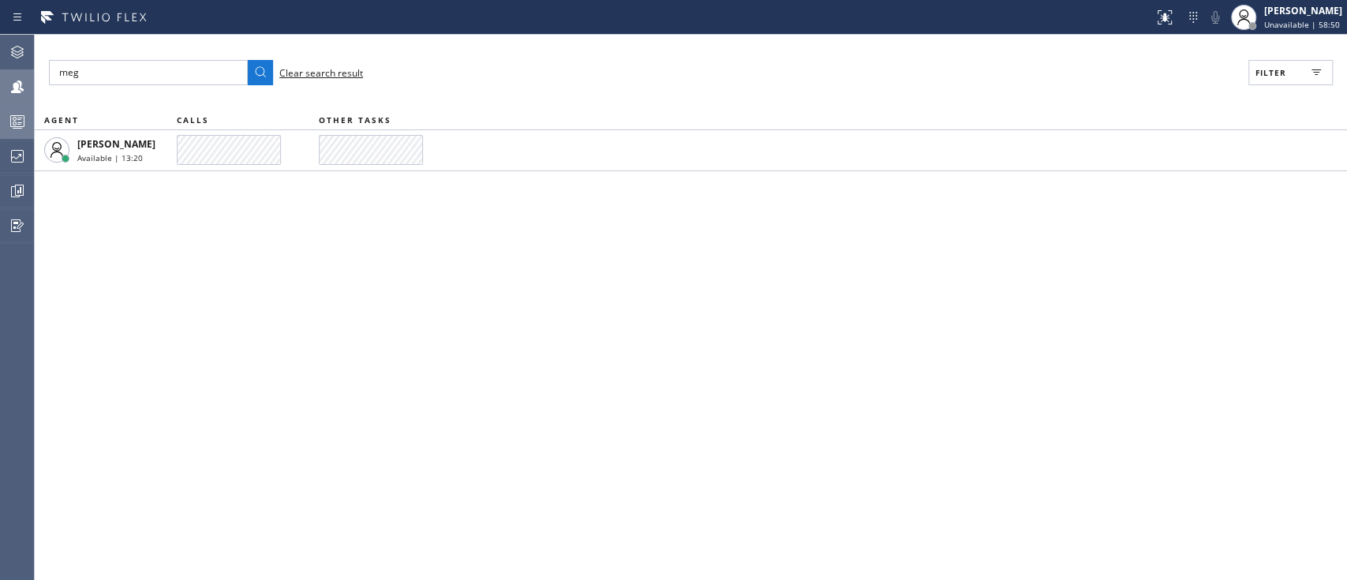
click at [1048, 273] on div "meg Clear search result Filter AGENT CALLS OTHER TASKS [PERSON_NAME] Available …" at bounding box center [691, 307] width 1312 height 545
click at [350, 77] on span "Clear search result" at bounding box center [321, 72] width 84 height 13
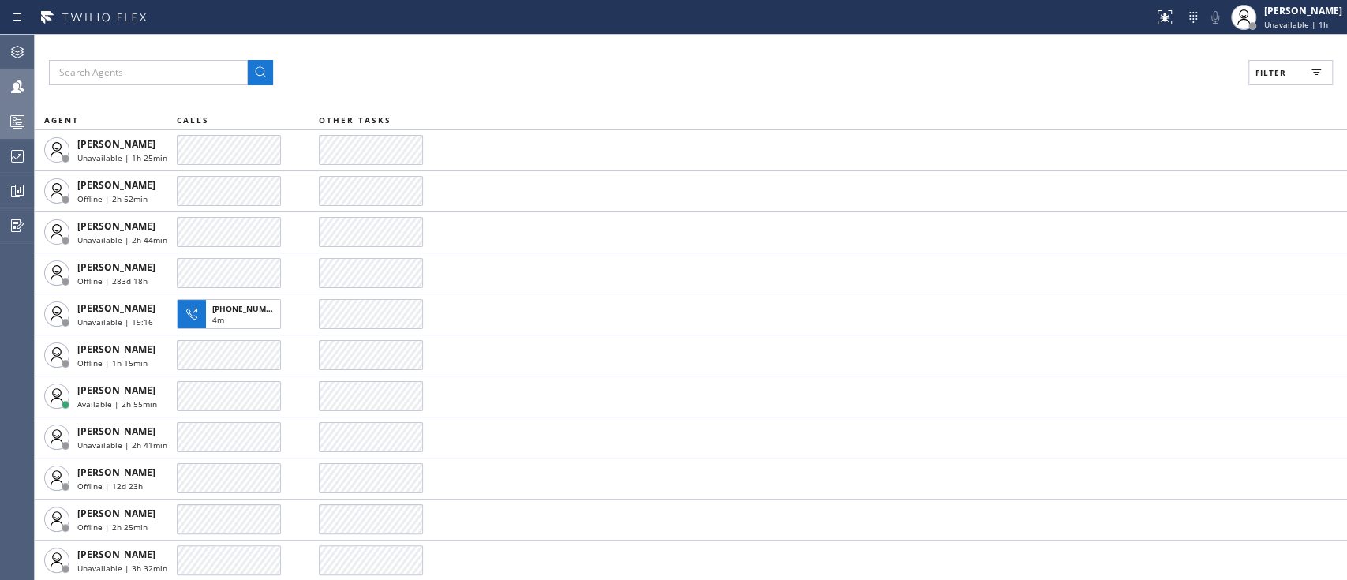
click at [1285, 82] on button "Filter" at bounding box center [1291, 72] width 84 height 25
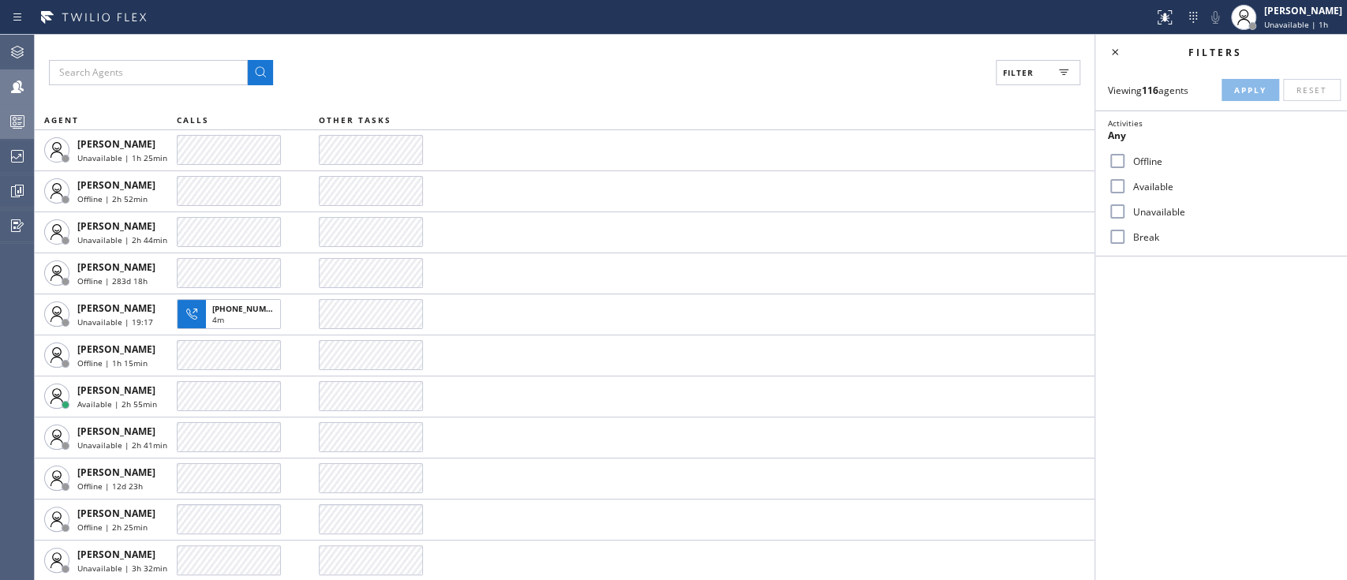
click at [1155, 185] on label "Available" at bounding box center [1231, 186] width 208 height 13
click at [1127, 185] on input "Available" at bounding box center [1117, 186] width 19 height 19
checkbox input "true"
click at [1249, 83] on button "Apply" at bounding box center [1251, 90] width 58 height 22
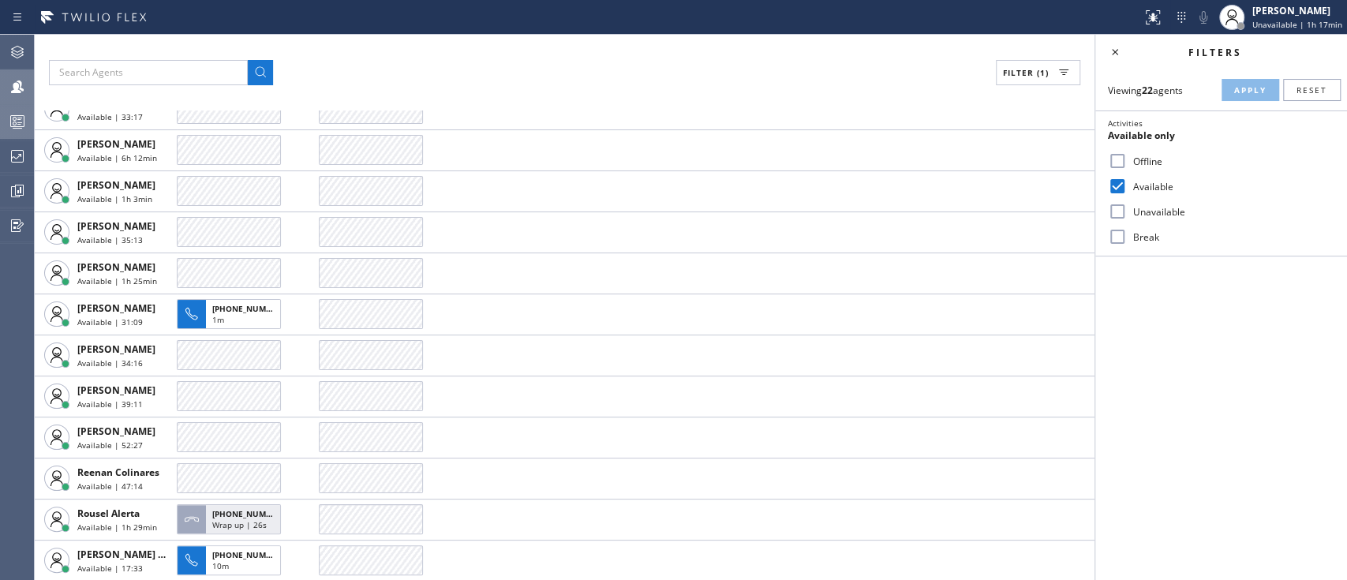
scroll to position [452, 0]
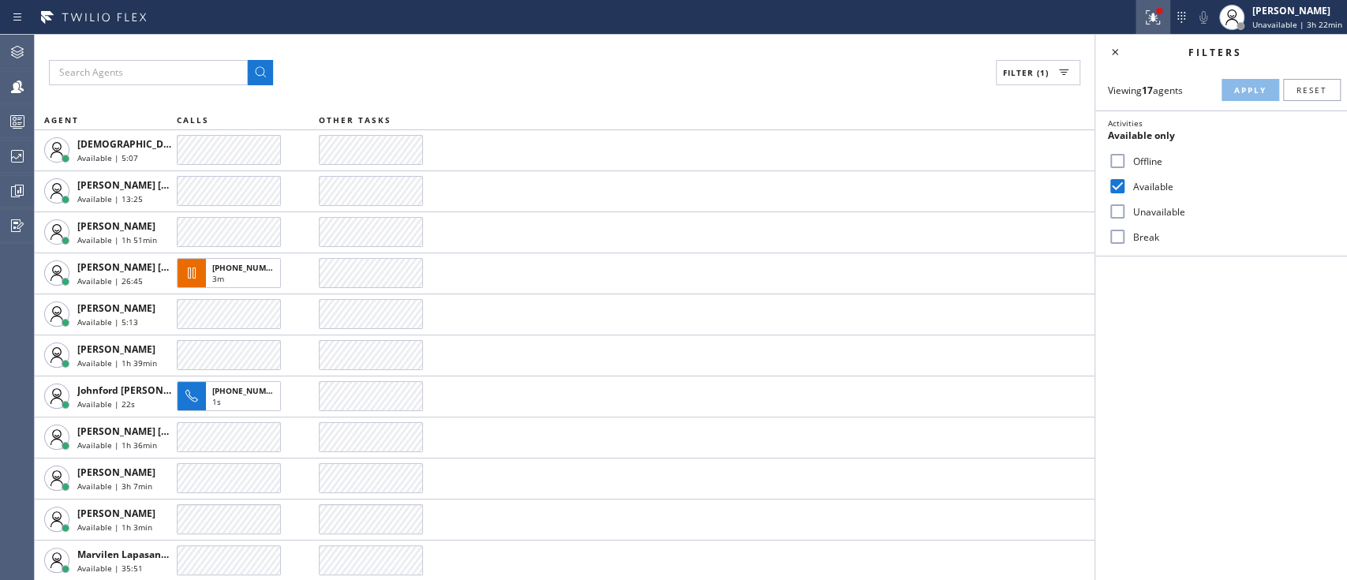
click at [1144, 24] on icon at bounding box center [1153, 17] width 19 height 19
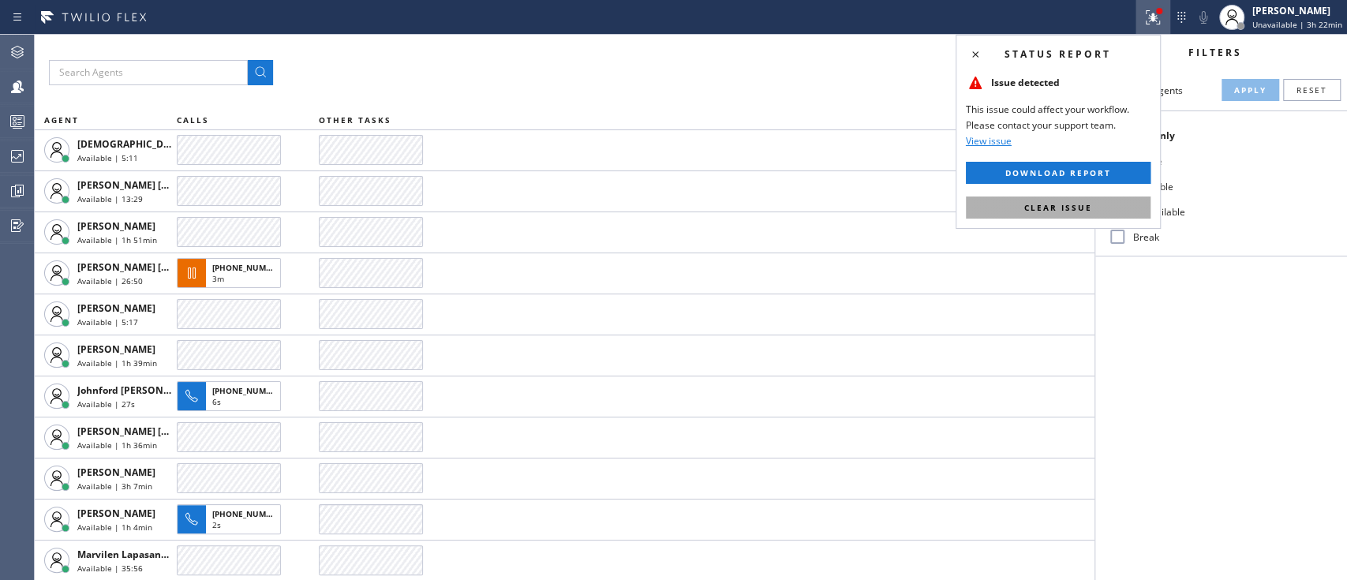
click at [1070, 204] on span "Clear issue" at bounding box center [1058, 207] width 68 height 11
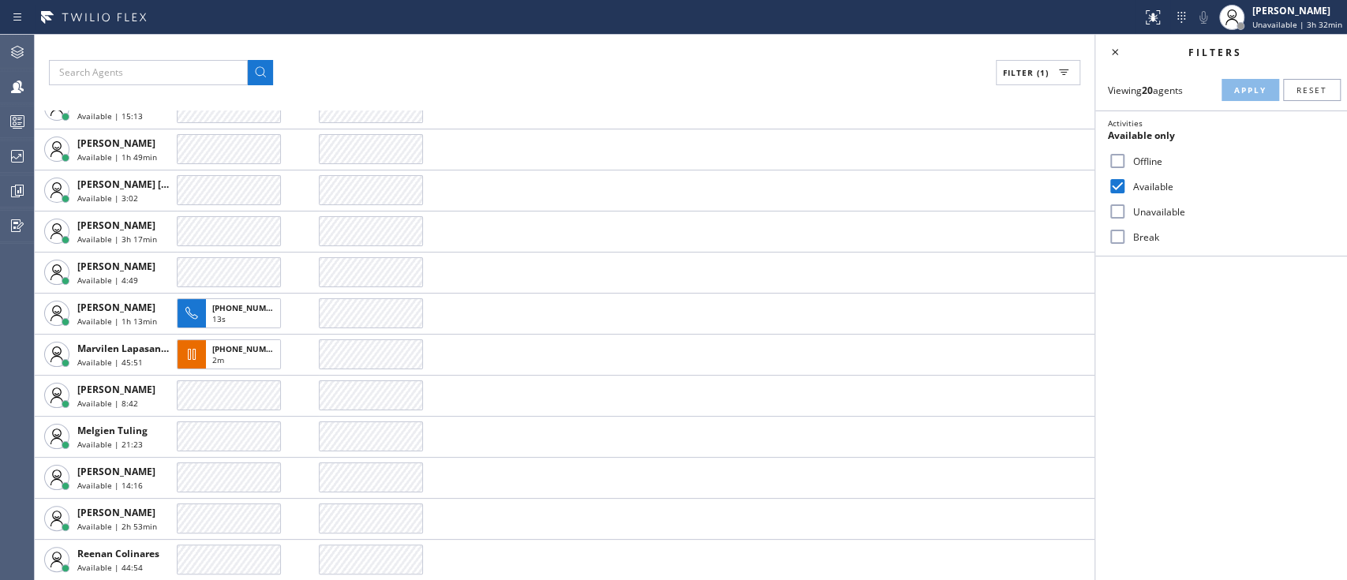
scroll to position [328, 0]
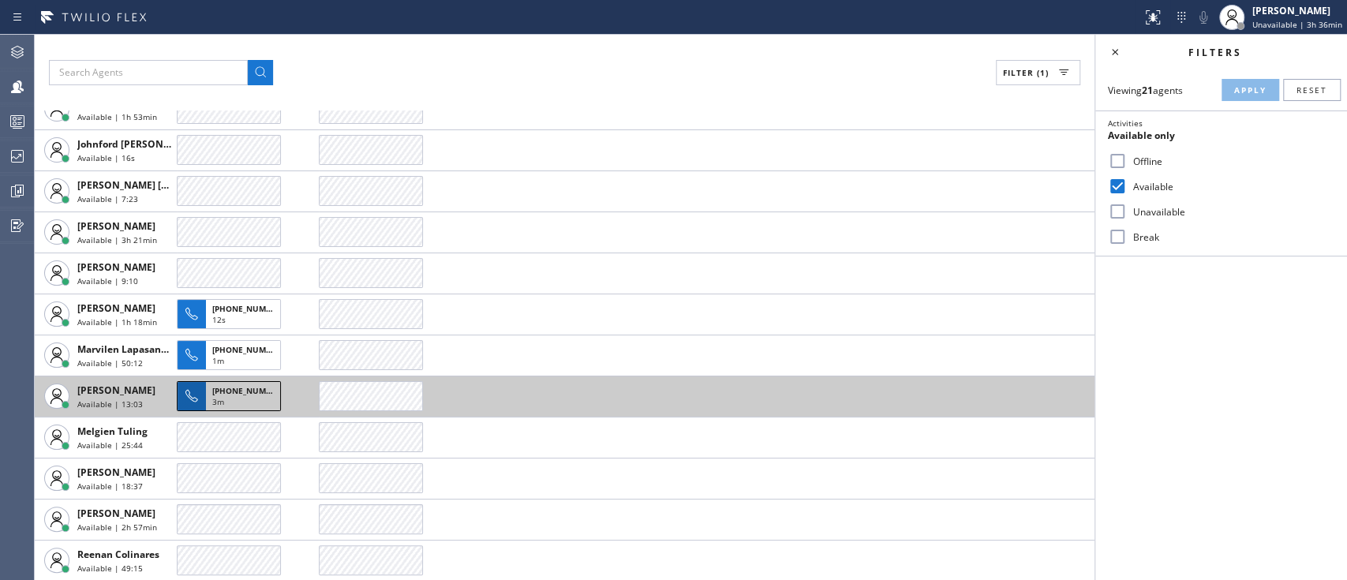
click at [269, 391] on div "+15103057095" at bounding box center [243, 389] width 62 height 14
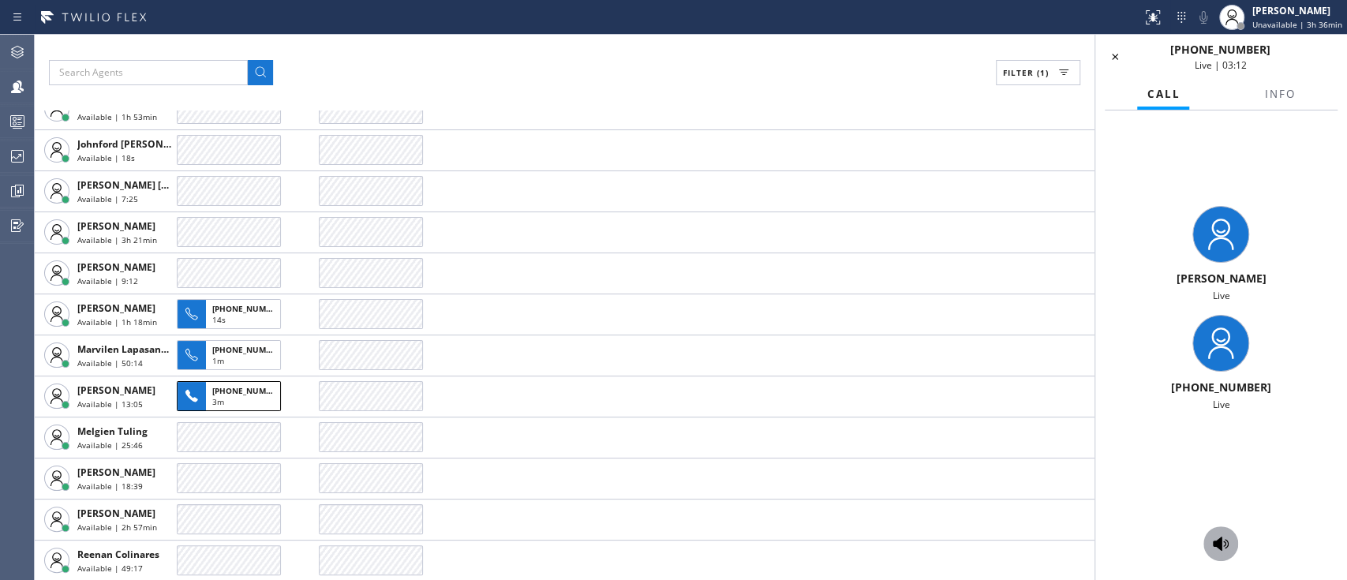
click at [1225, 546] on icon at bounding box center [1221, 544] width 16 height 14
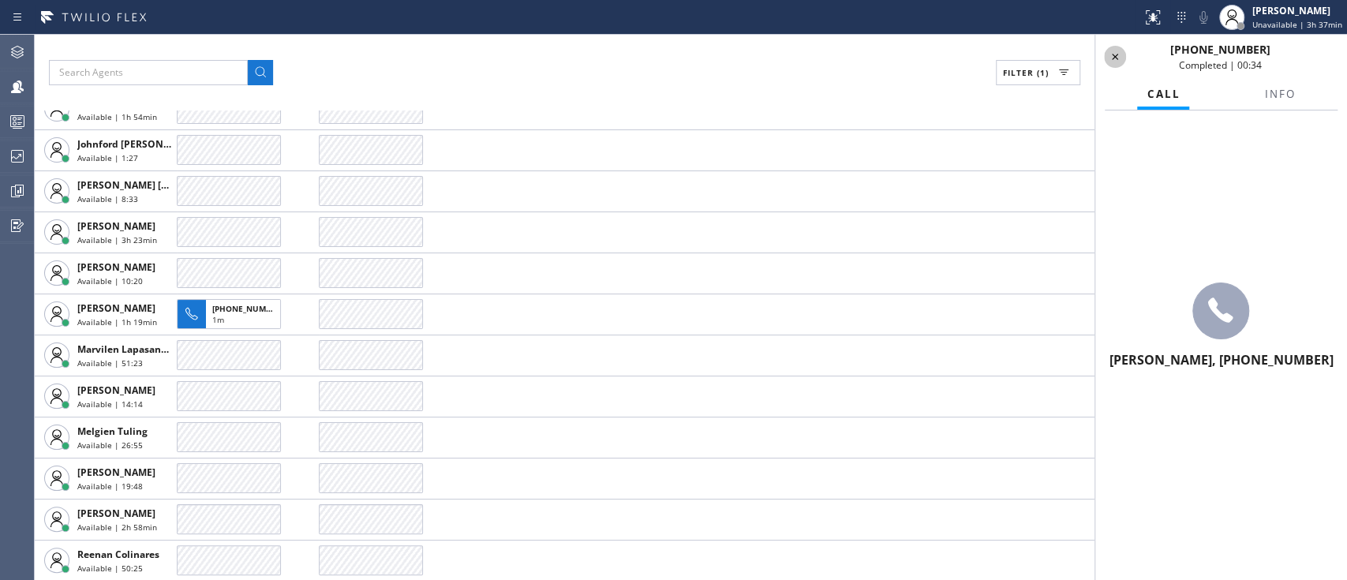
click at [1115, 57] on icon at bounding box center [1115, 57] width 6 height 6
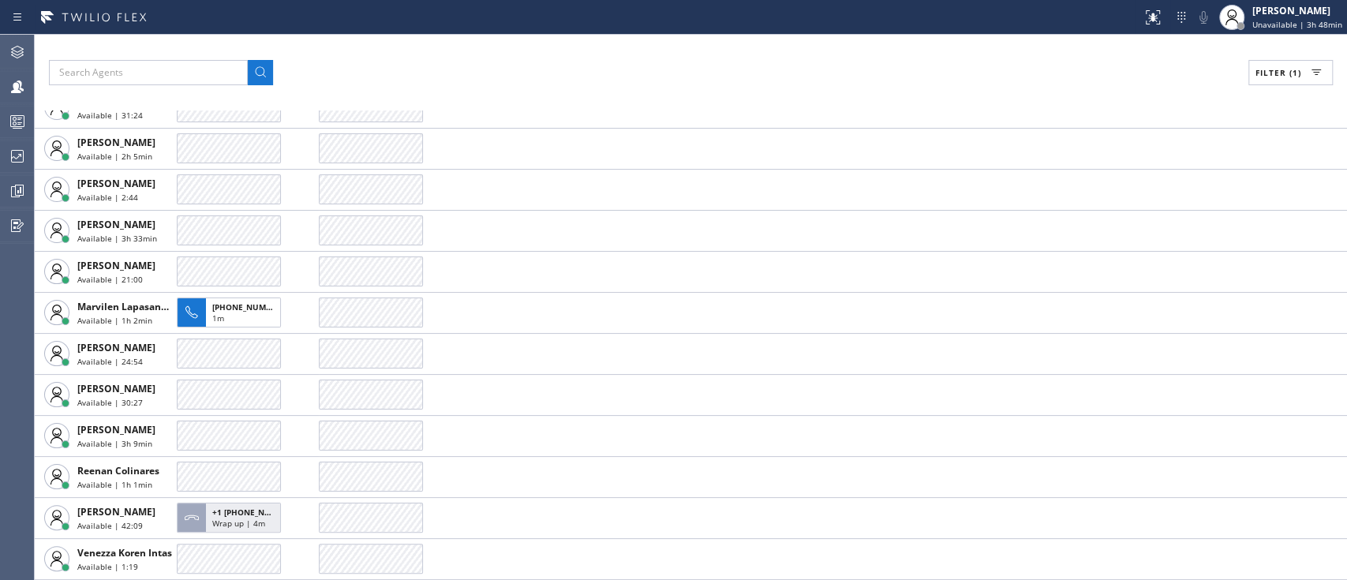
scroll to position [288, 0]
click at [764, 35] on div "Filter (1) AGENT CALLS OTHER TASKS Ashley Barbie Laurente Available | 19:30 Ble…" at bounding box center [691, 307] width 1312 height 545
